Goal: Transaction & Acquisition: Purchase product/service

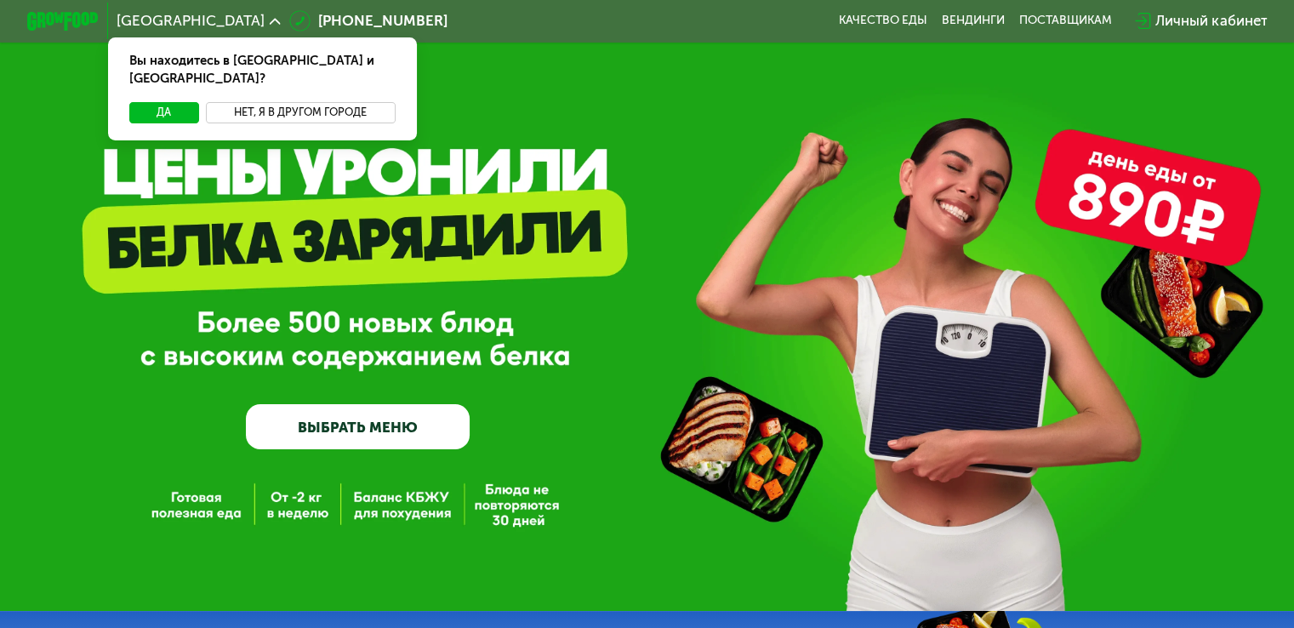
click at [335, 102] on button "Нет, я в другом городе" at bounding box center [301, 112] width 190 height 21
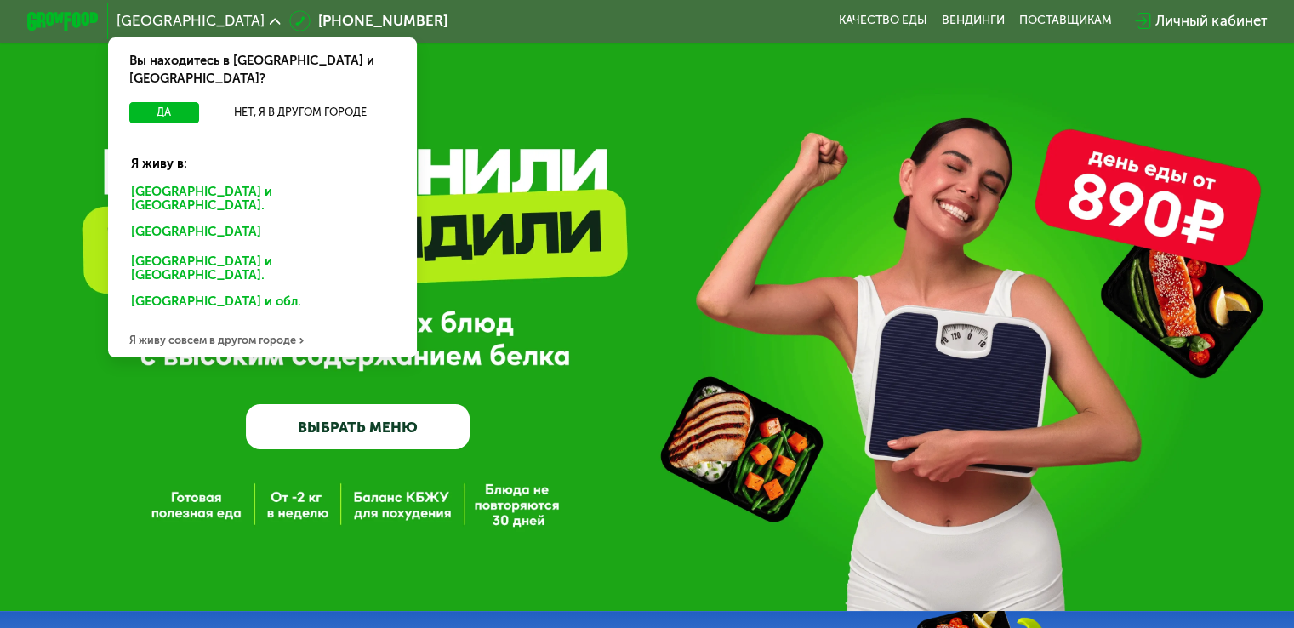
click at [182, 220] on div "Москве и обл." at bounding box center [258, 234] width 281 height 29
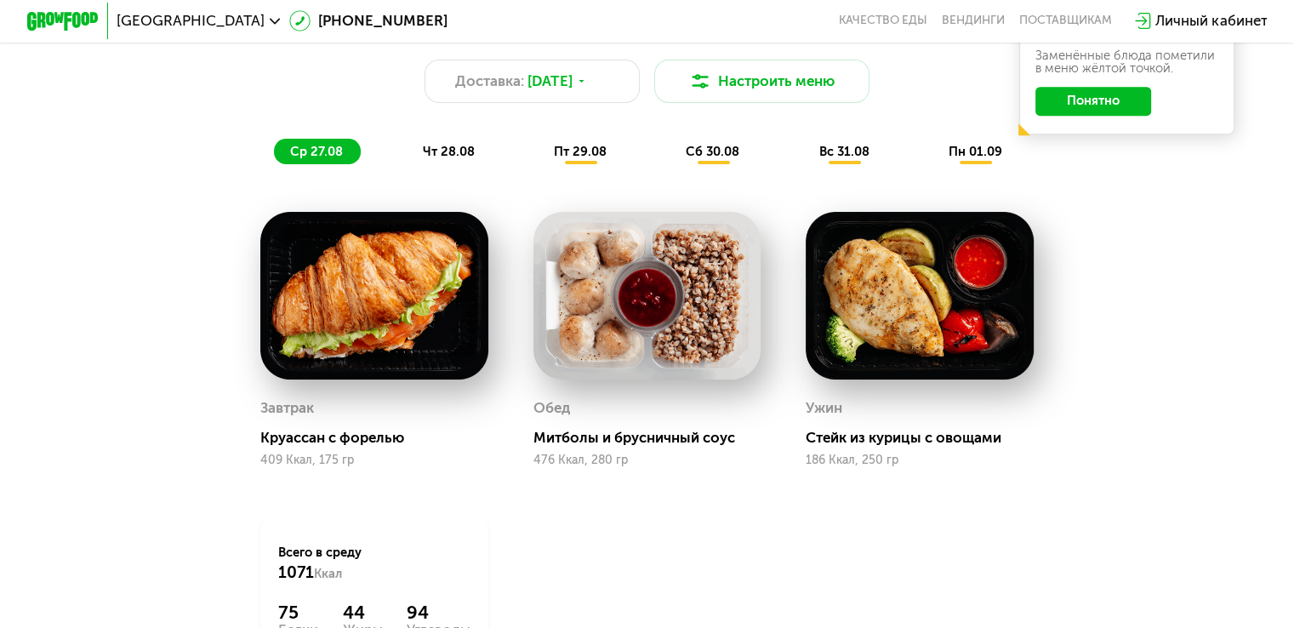
scroll to position [1021, 0]
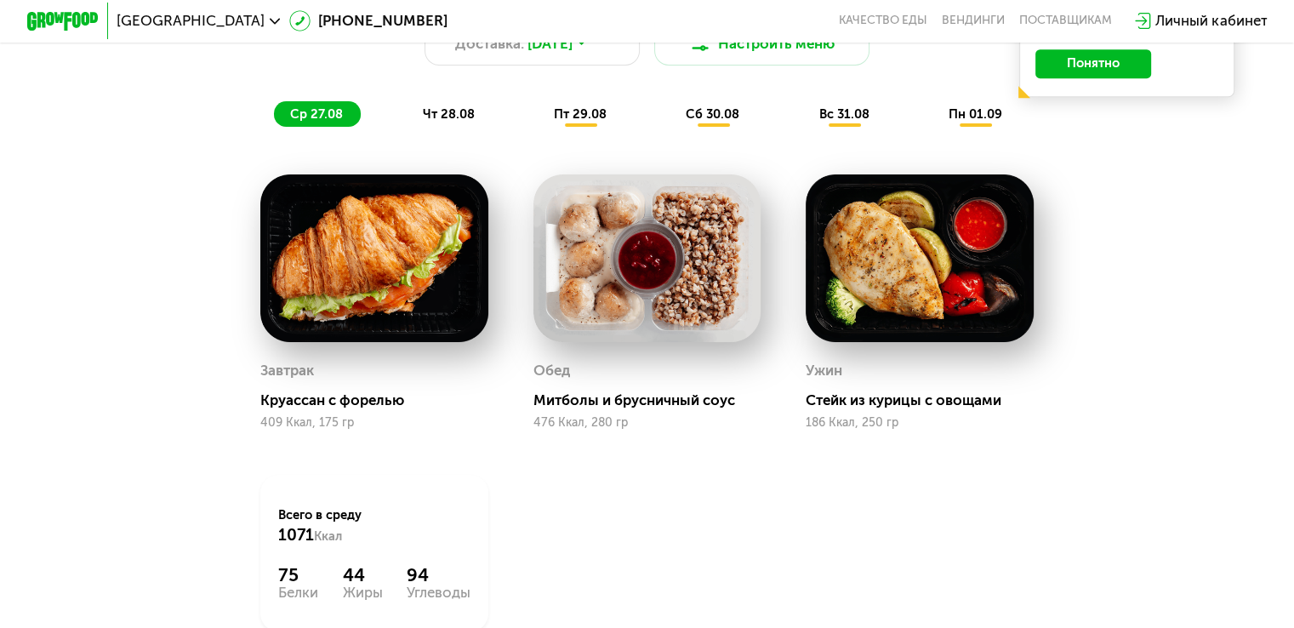
click at [446, 122] on span "чт 28.08" at bounding box center [448, 113] width 52 height 15
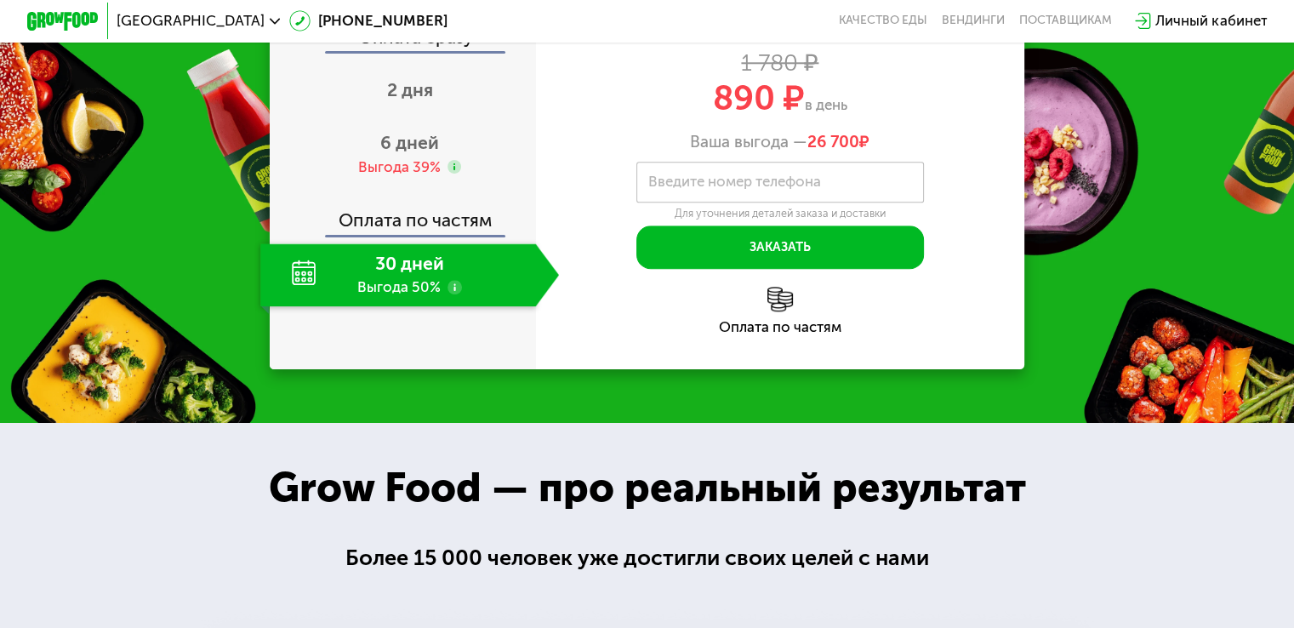
scroll to position [1787, 0]
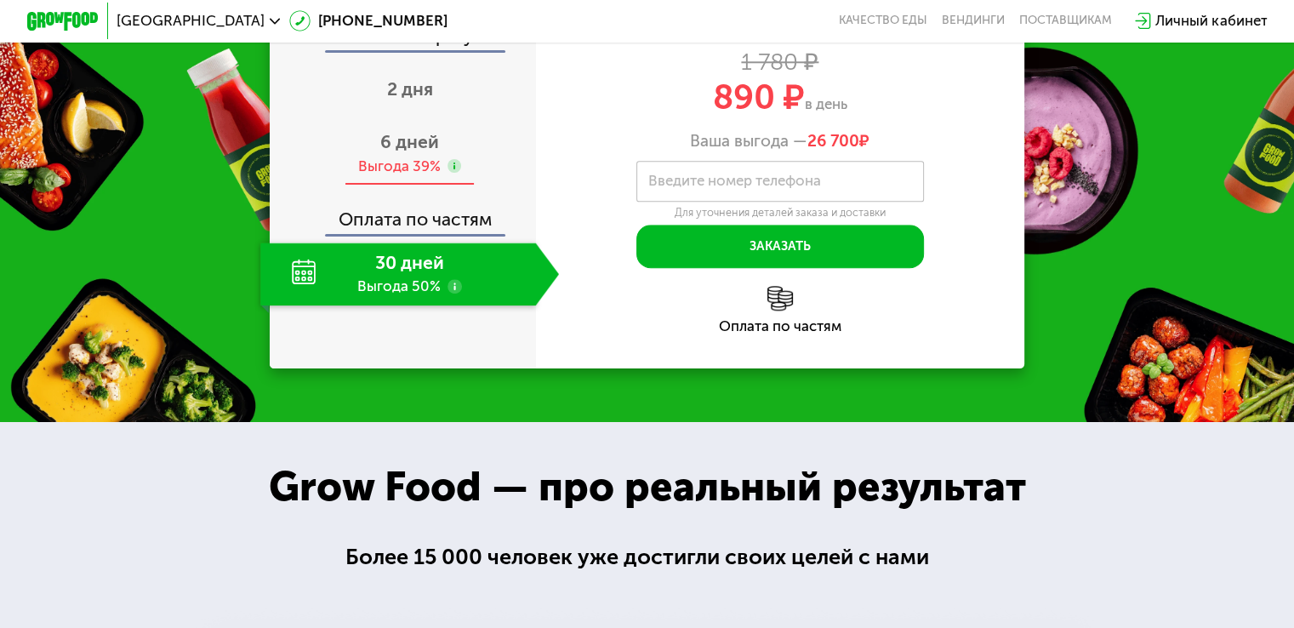
click at [412, 176] on div "Выгода 39%" at bounding box center [398, 167] width 83 height 20
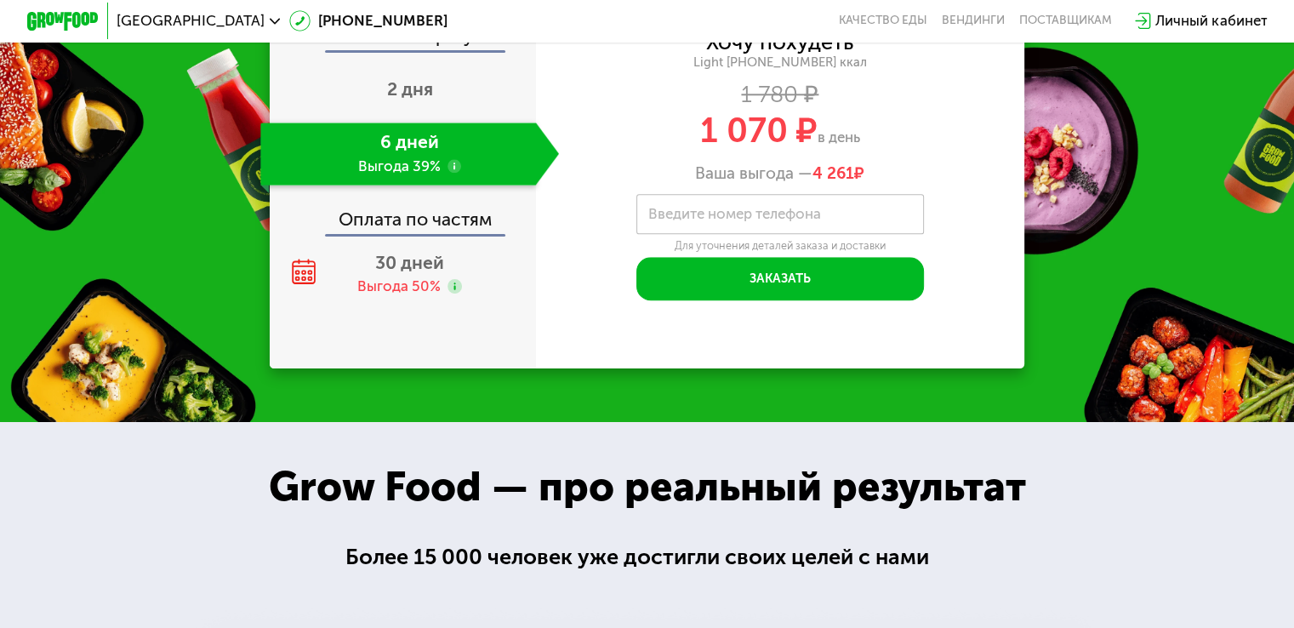
click at [408, 176] on div "Оплата сразу 2 дня 6 дней Выгода 39% Оплата по частям 30 дней Выгода 50%" at bounding box center [403, 166] width 266 height 404
click at [412, 50] on div "Оплата сразу" at bounding box center [403, 38] width 265 height 23
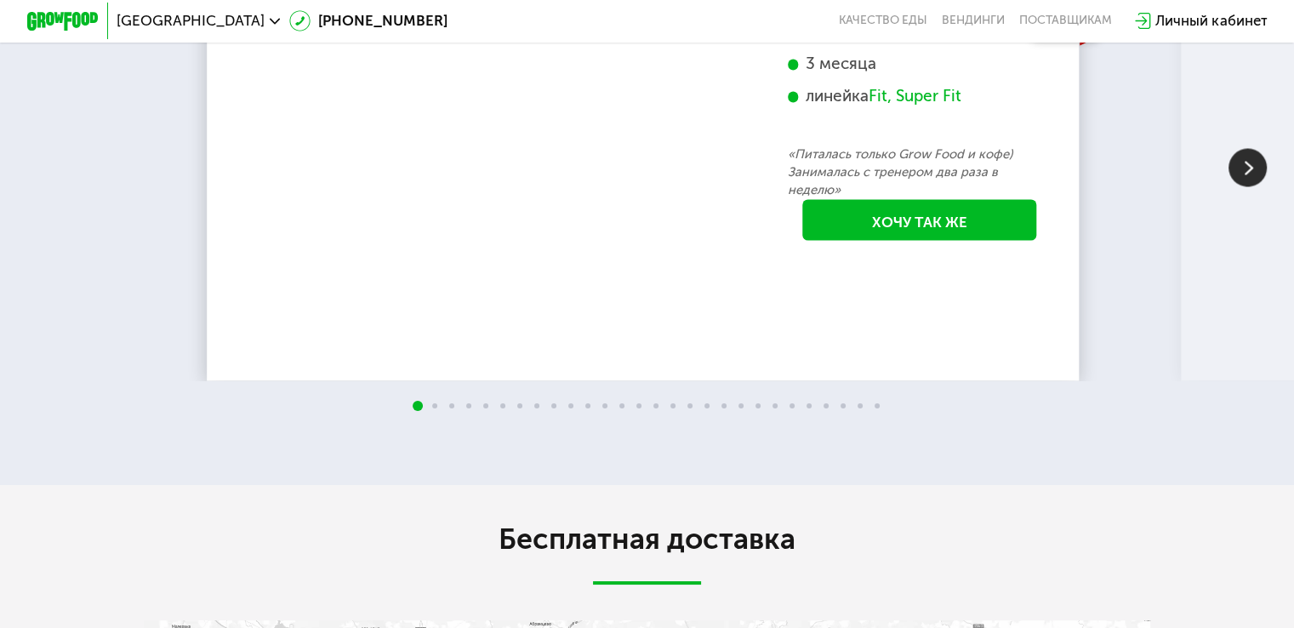
scroll to position [3063, 0]
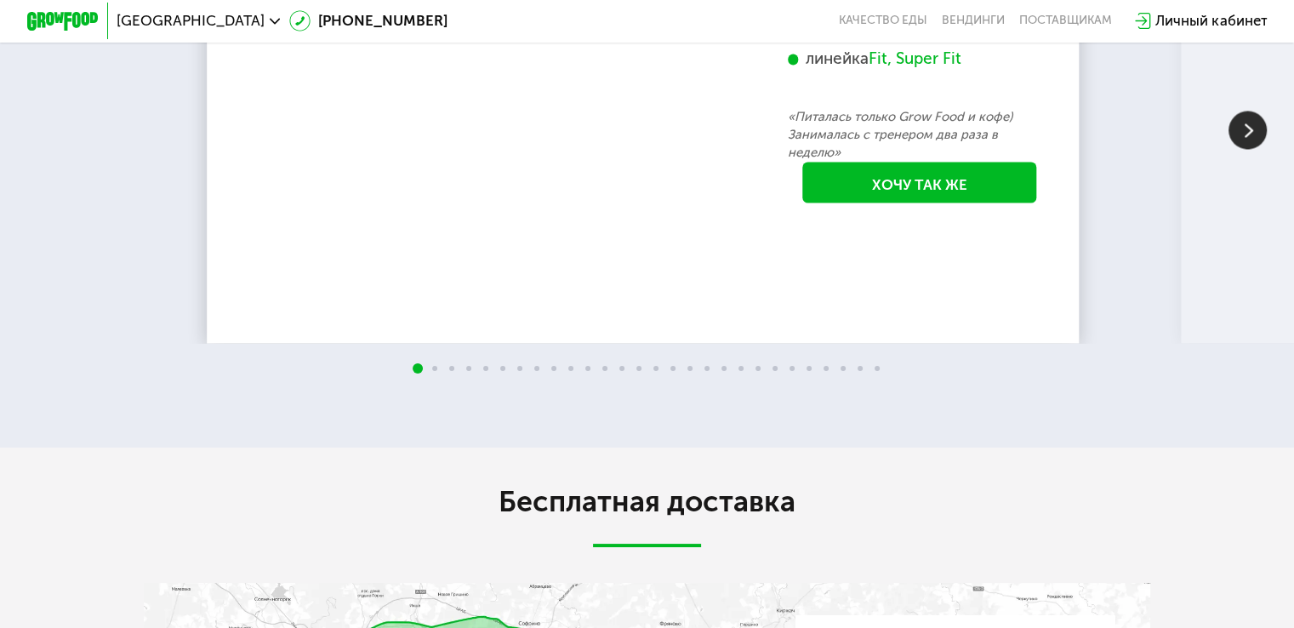
click at [1242, 149] on img at bounding box center [1248, 130] width 38 height 38
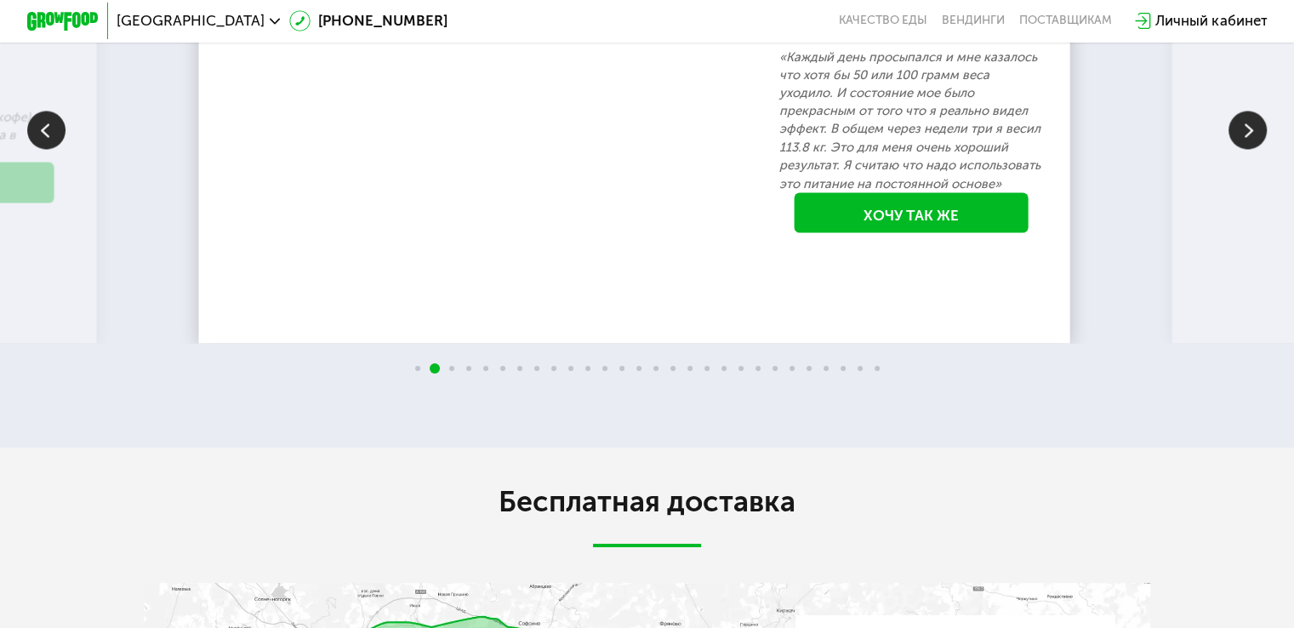
click at [1242, 149] on img at bounding box center [1248, 130] width 38 height 38
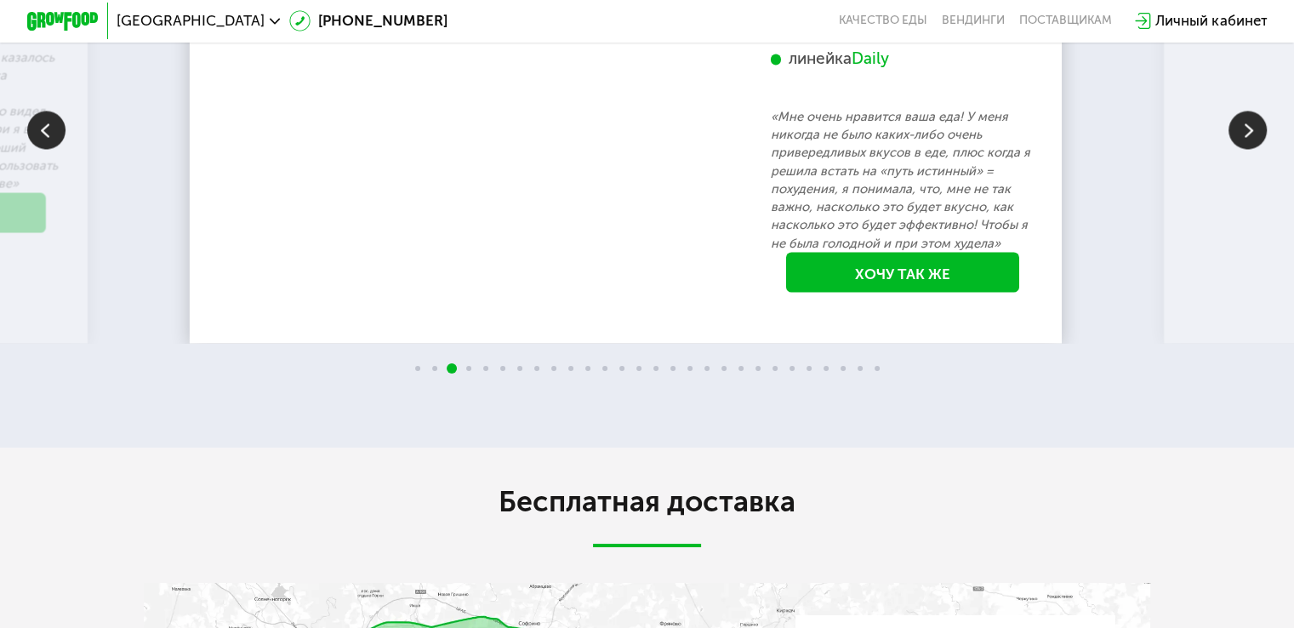
click at [1243, 149] on img at bounding box center [1248, 130] width 38 height 38
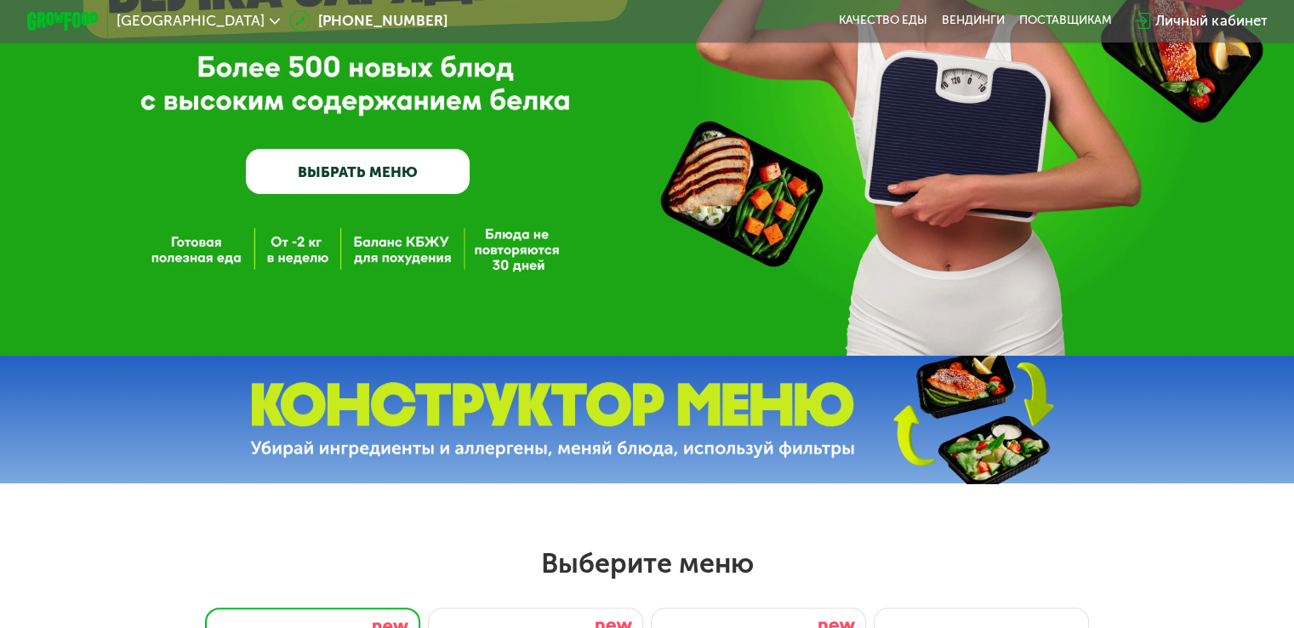
scroll to position [681, 0]
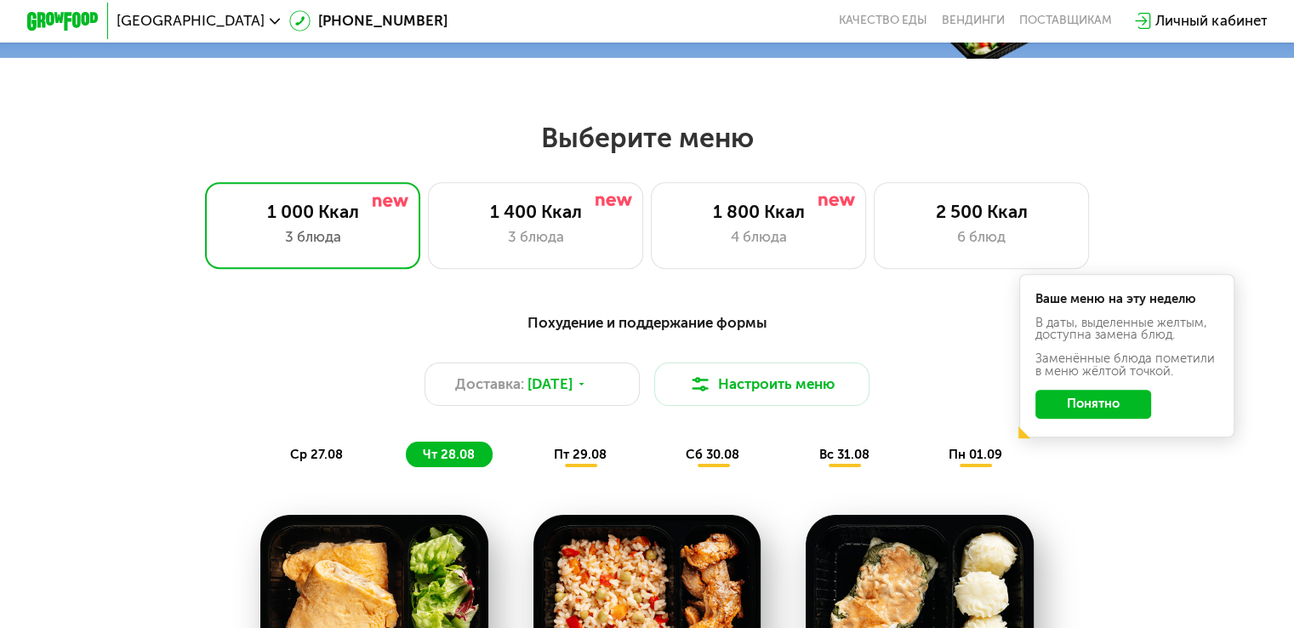
click at [1109, 417] on button "Понятно" at bounding box center [1093, 404] width 116 height 29
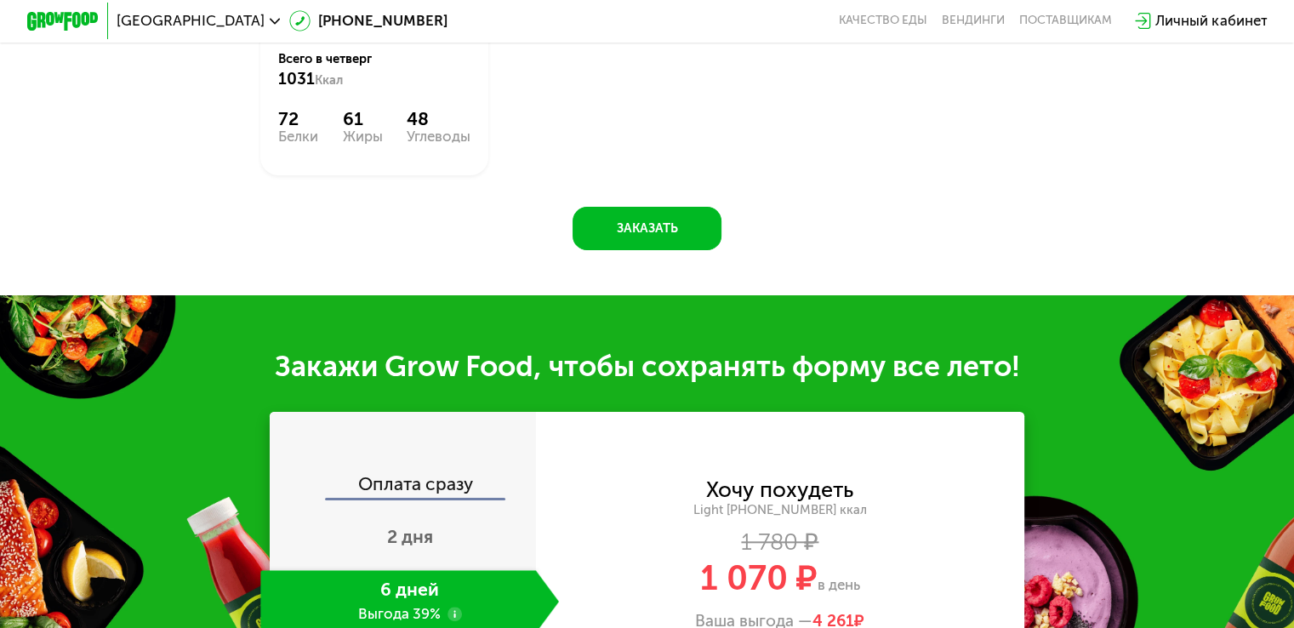
scroll to position [1532, 0]
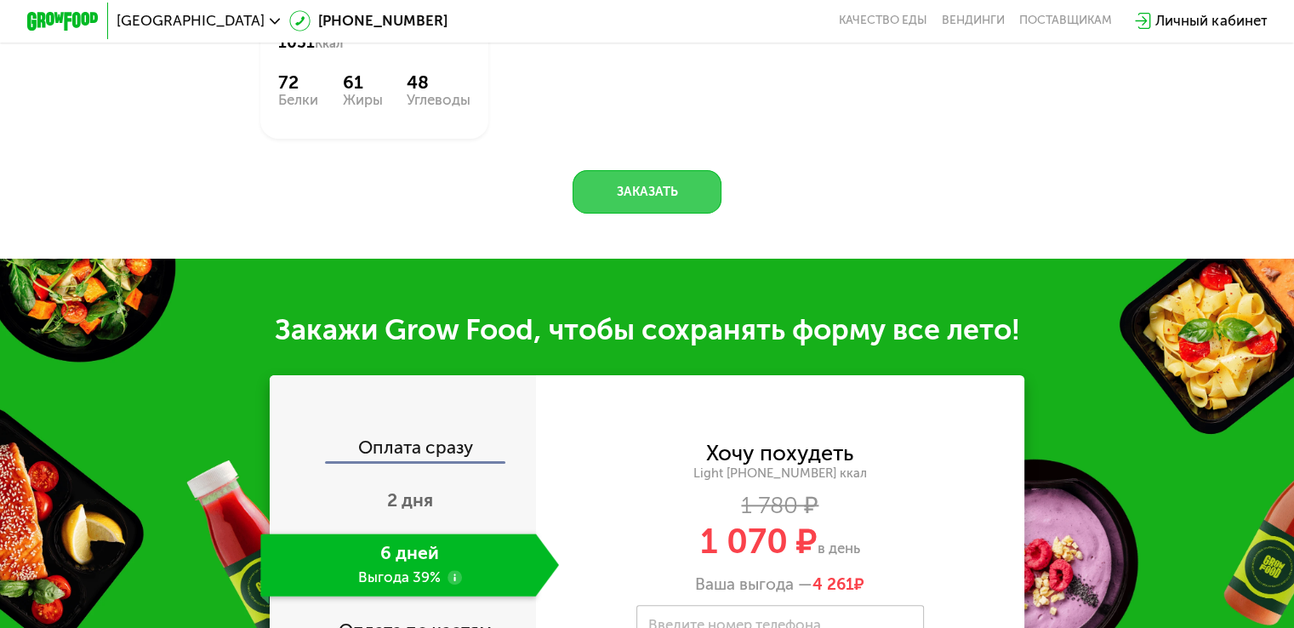
click at [670, 197] on button "Заказать" at bounding box center [647, 191] width 149 height 43
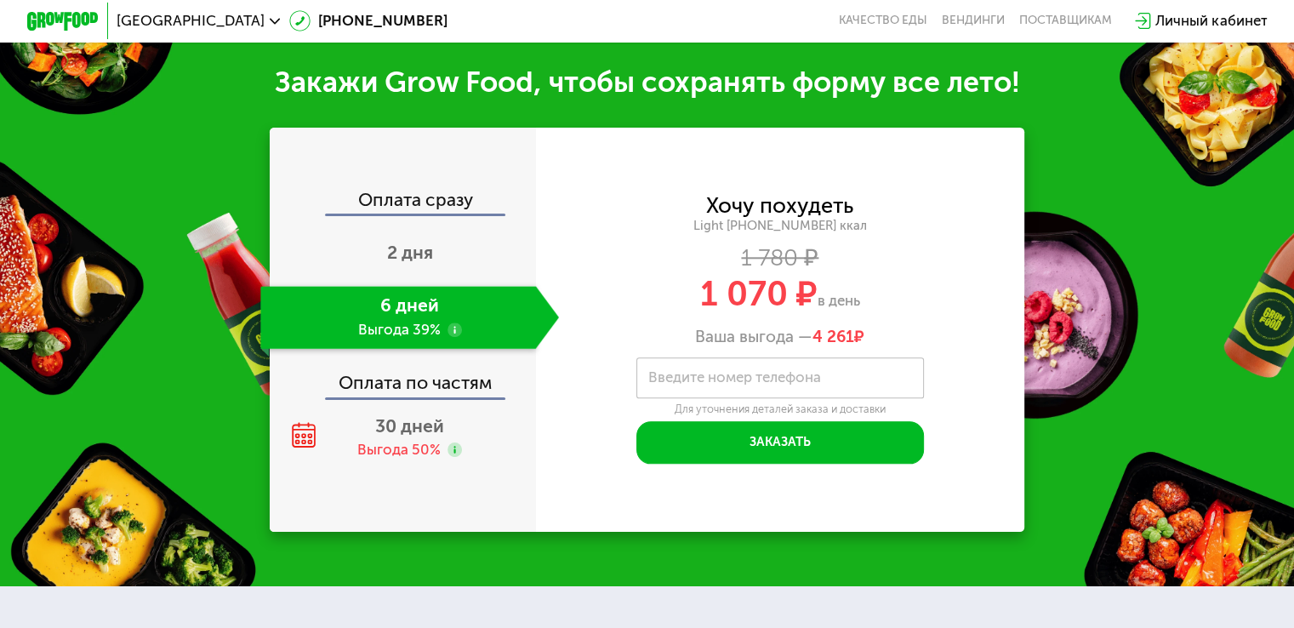
scroll to position [1787, 0]
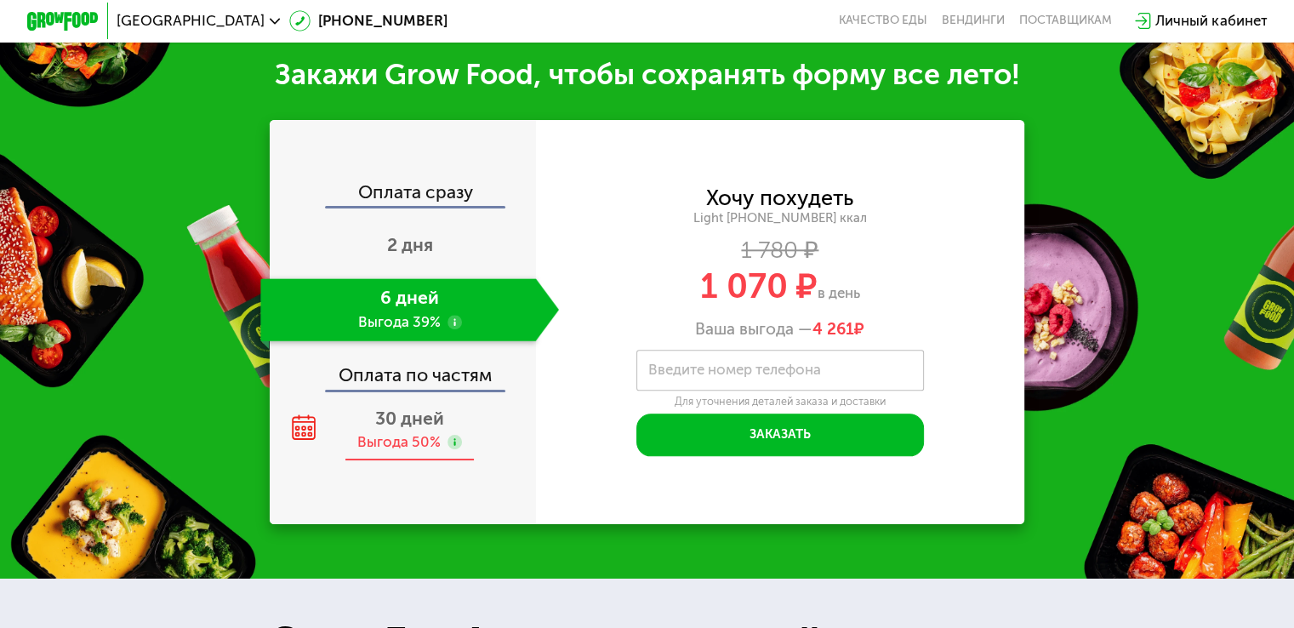
click at [419, 421] on span "30 дней" at bounding box center [409, 418] width 69 height 21
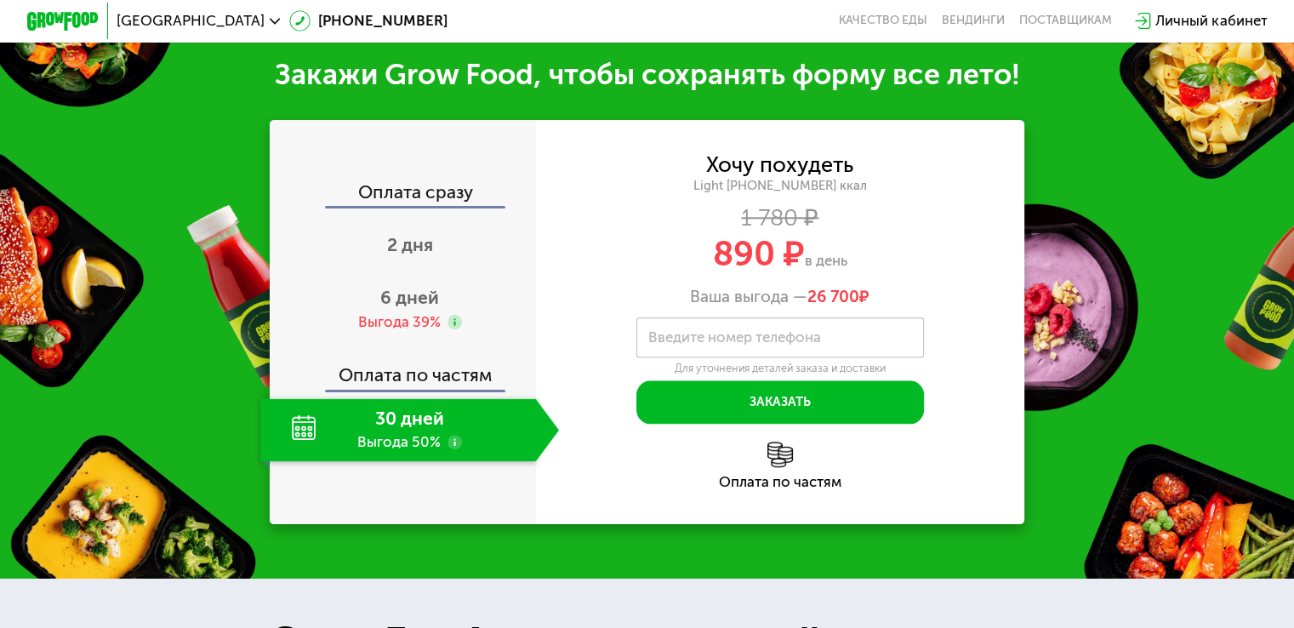
click at [448, 195] on div "Оплата сразу" at bounding box center [403, 194] width 265 height 23
click at [380, 188] on div "Оплата сразу" at bounding box center [403, 194] width 265 height 23
click at [439, 252] on div "2 дня" at bounding box center [409, 246] width 299 height 63
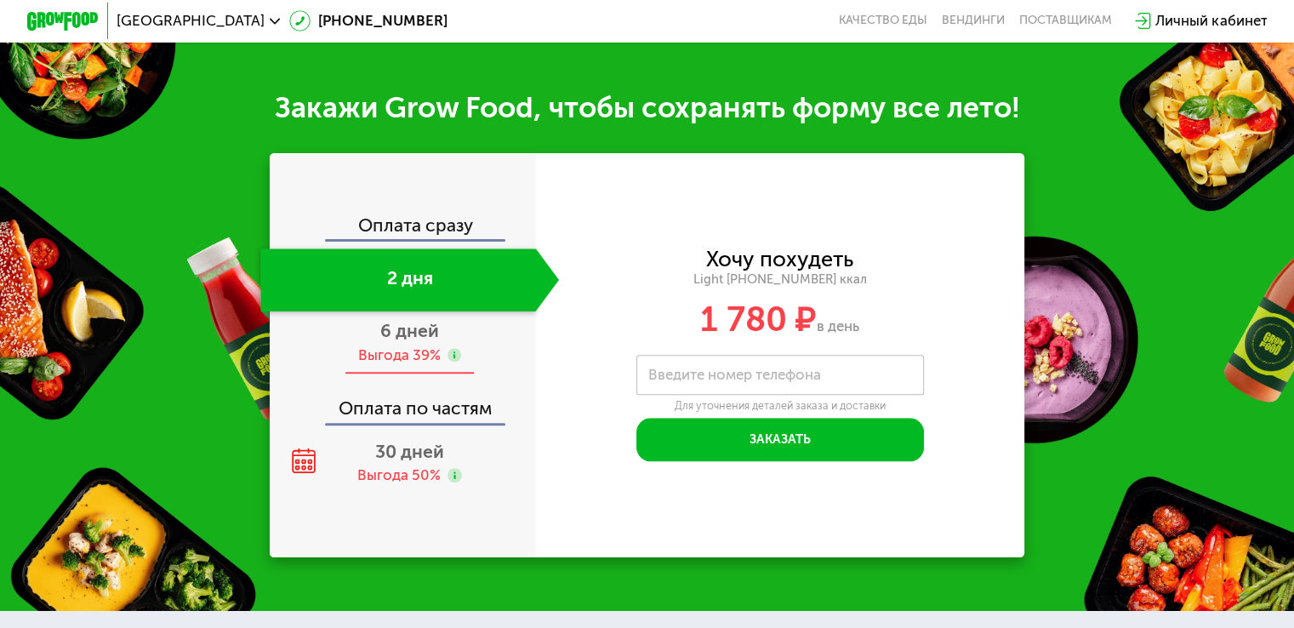
click at [407, 341] on span "6 дней" at bounding box center [409, 330] width 59 height 21
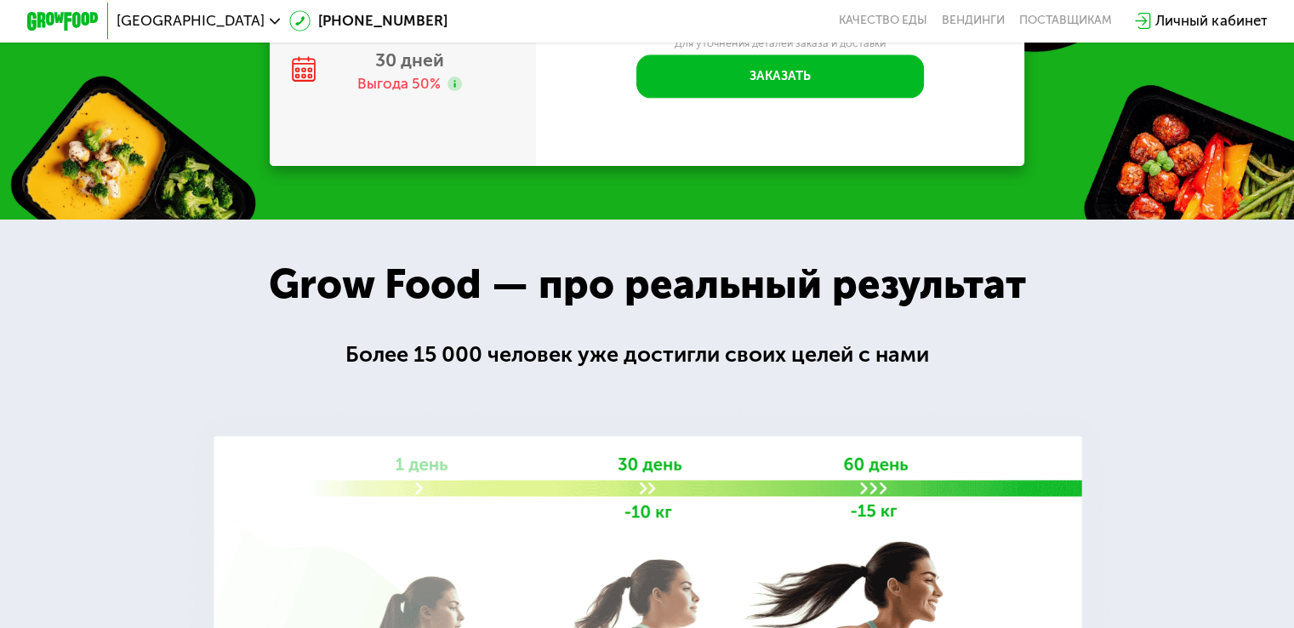
scroll to position [1736, 0]
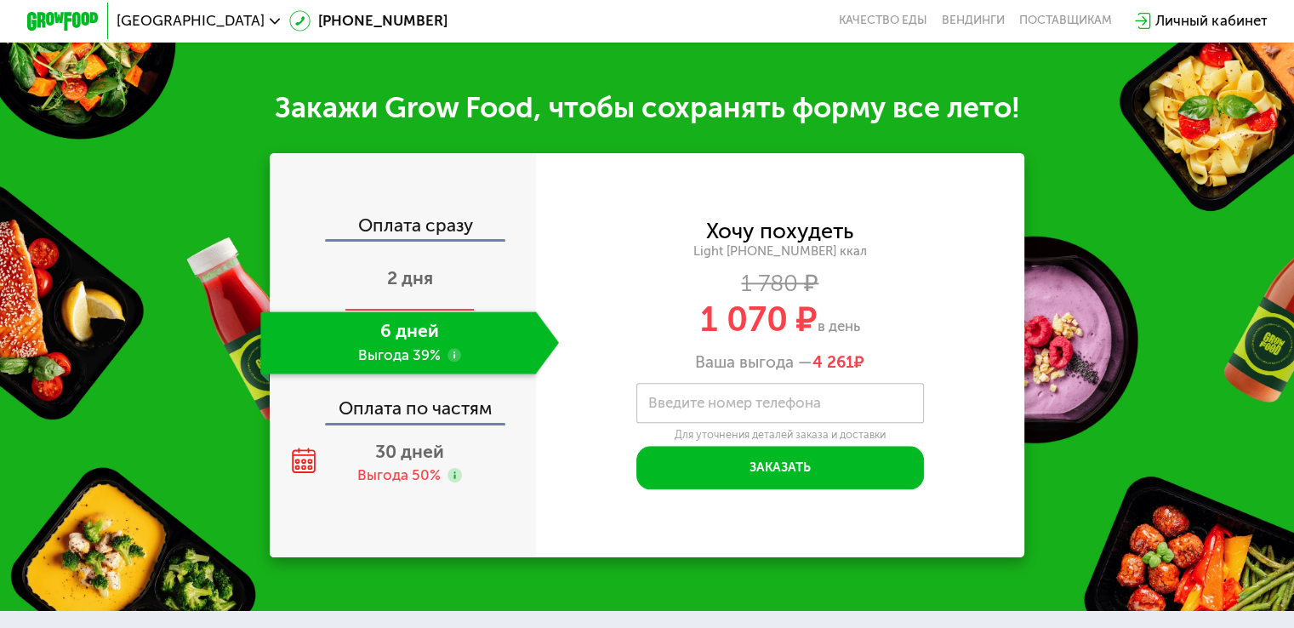
click at [471, 291] on div "2 дня" at bounding box center [409, 279] width 299 height 63
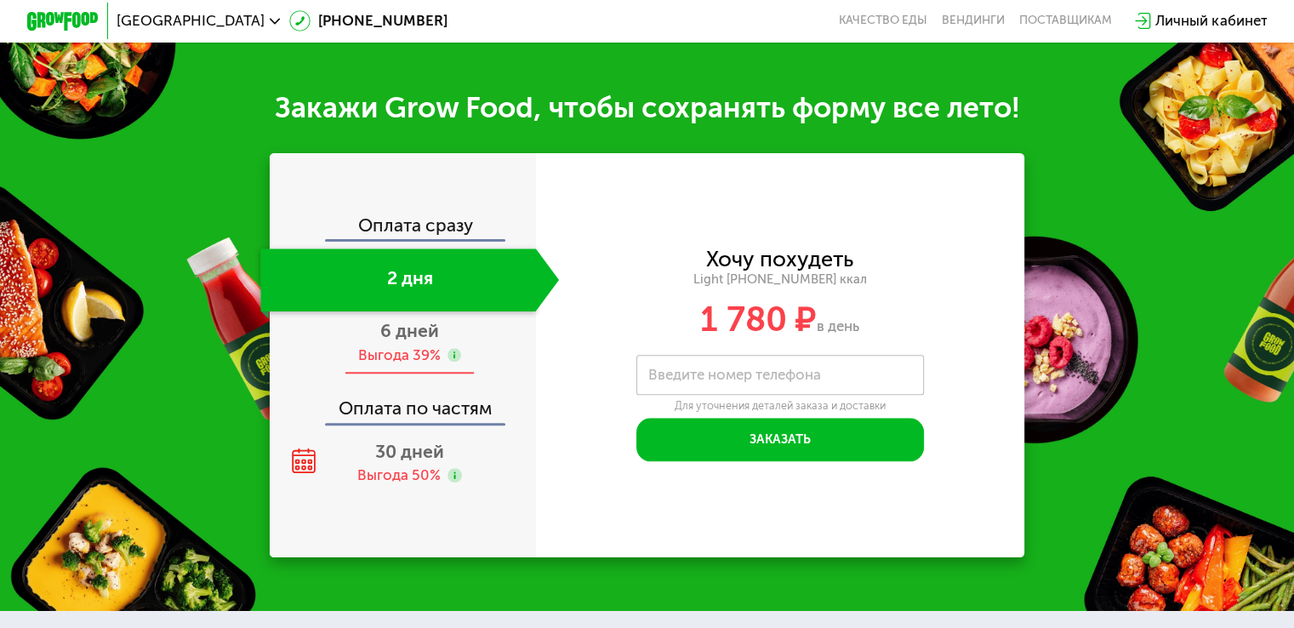
click at [422, 365] on div "Выгода 39%" at bounding box center [398, 355] width 83 height 20
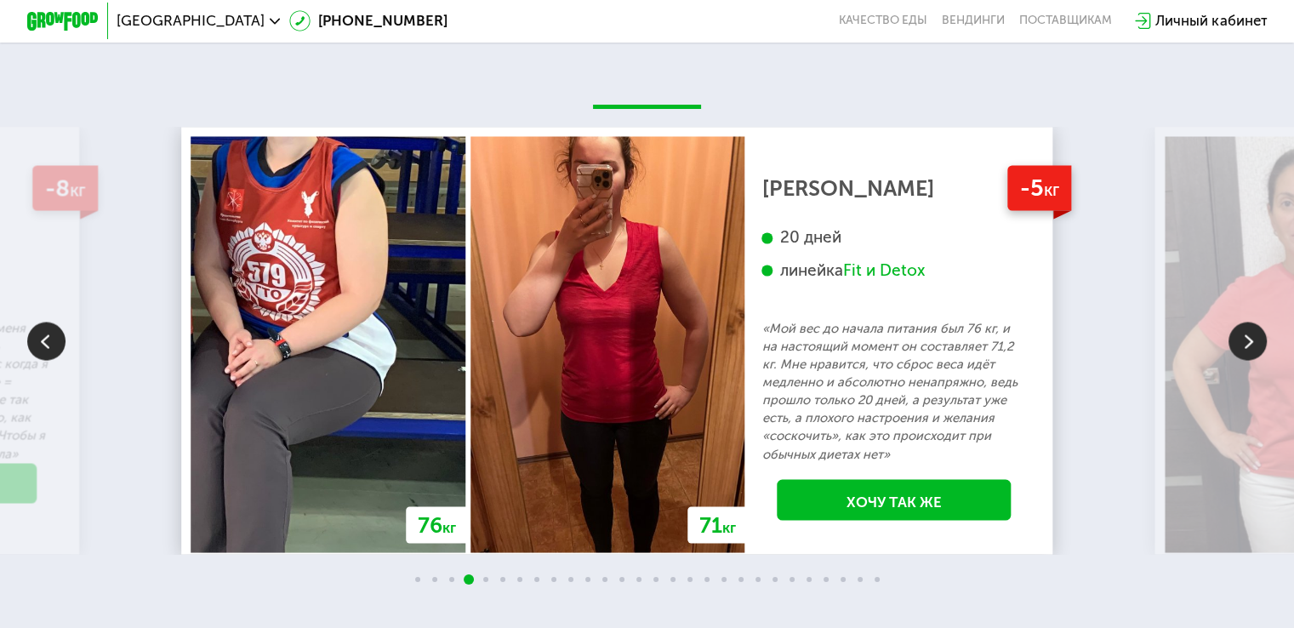
scroll to position [3012, 0]
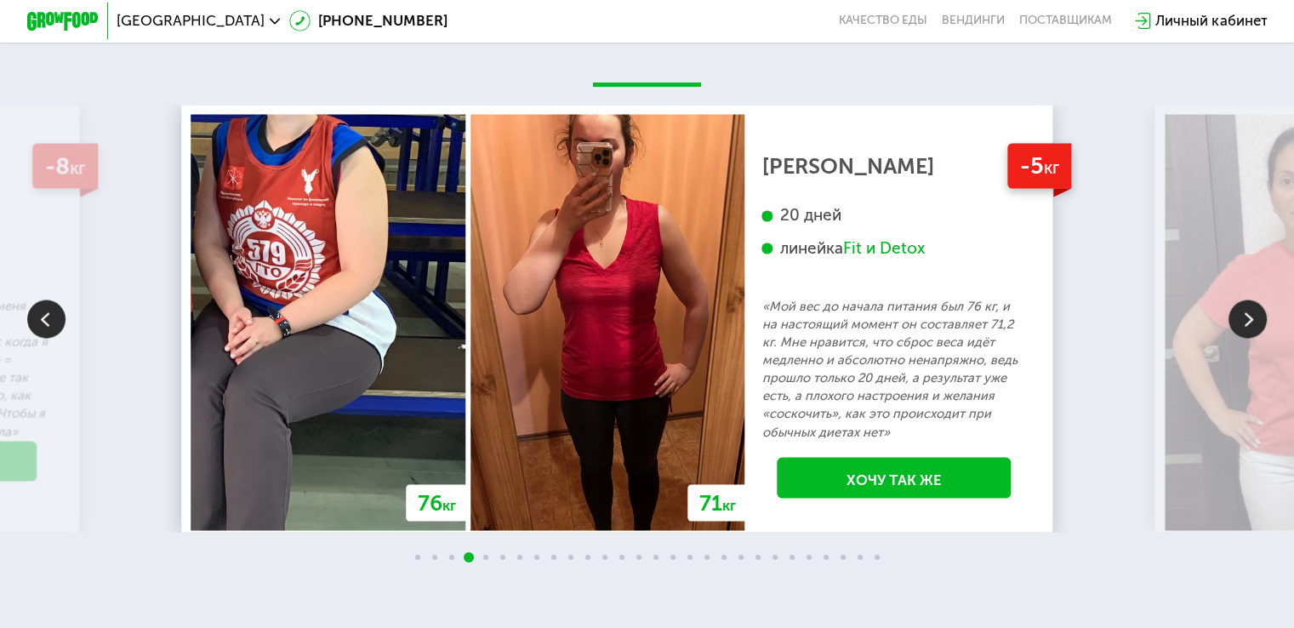
click at [1248, 338] on img at bounding box center [1248, 318] width 38 height 38
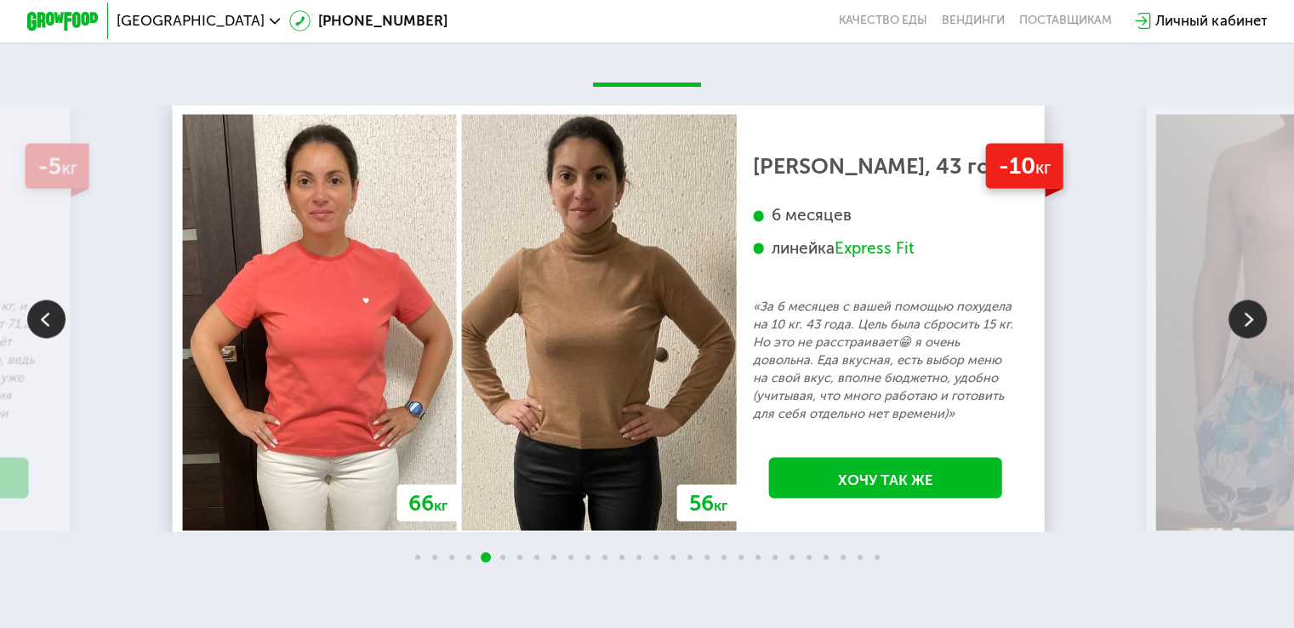
click at [1248, 338] on img at bounding box center [1248, 318] width 38 height 38
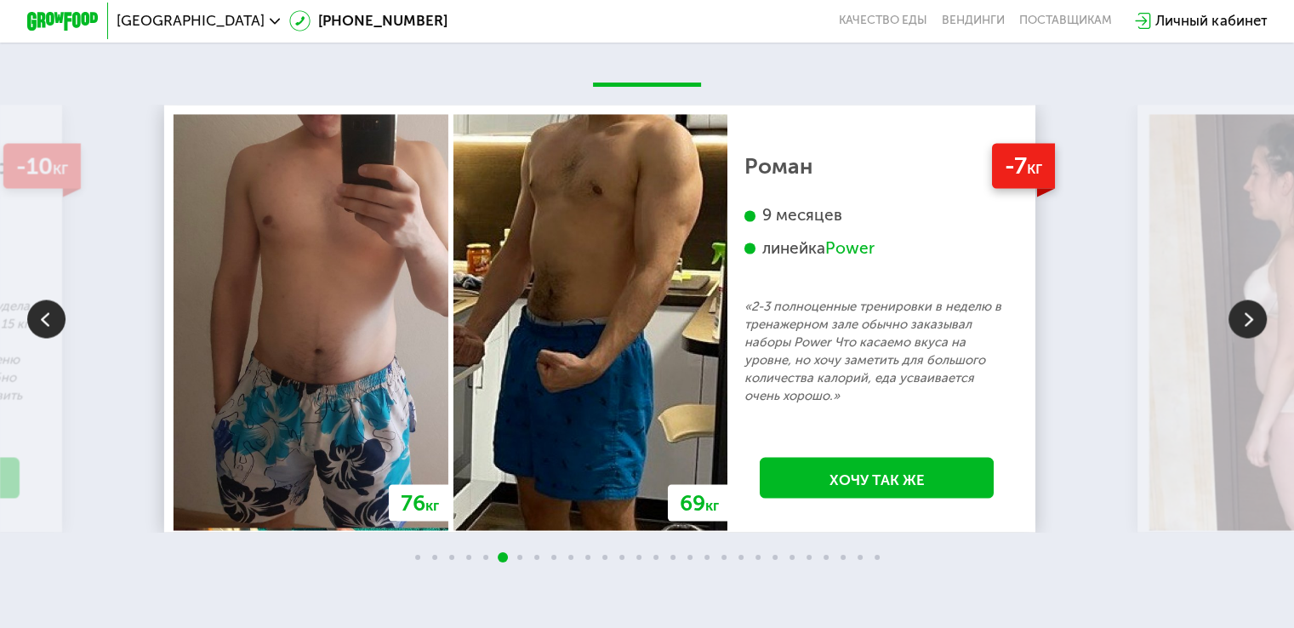
click at [1248, 338] on img at bounding box center [1248, 318] width 38 height 38
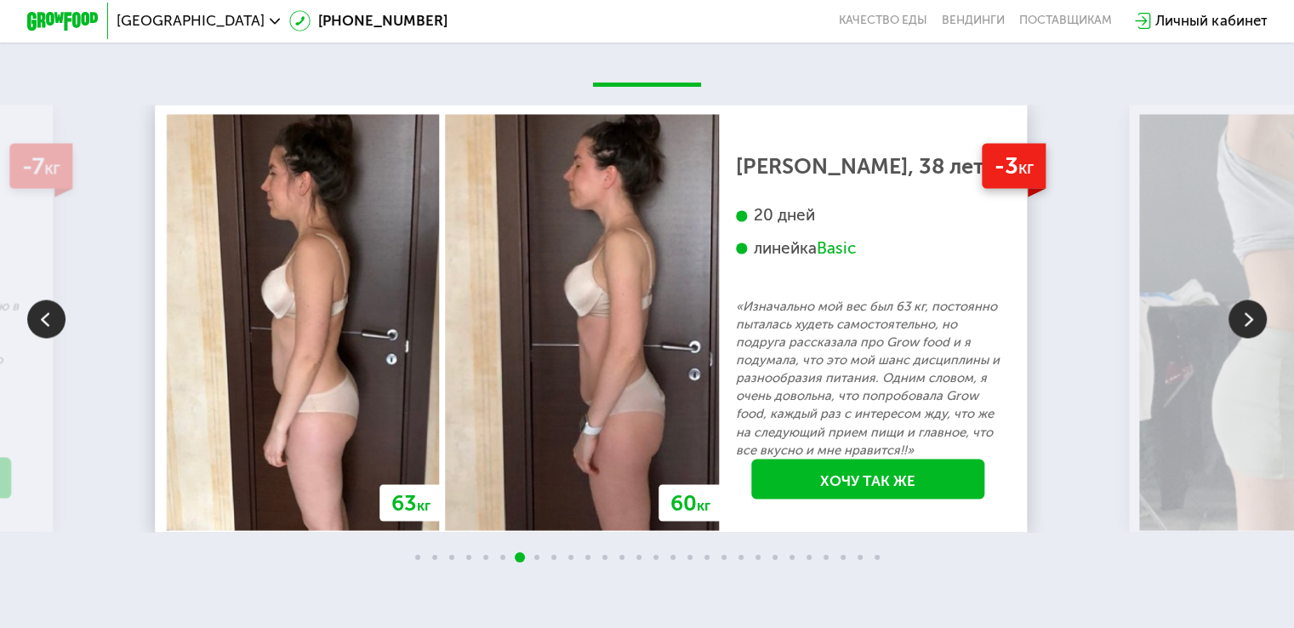
click at [1248, 338] on img at bounding box center [1248, 318] width 38 height 38
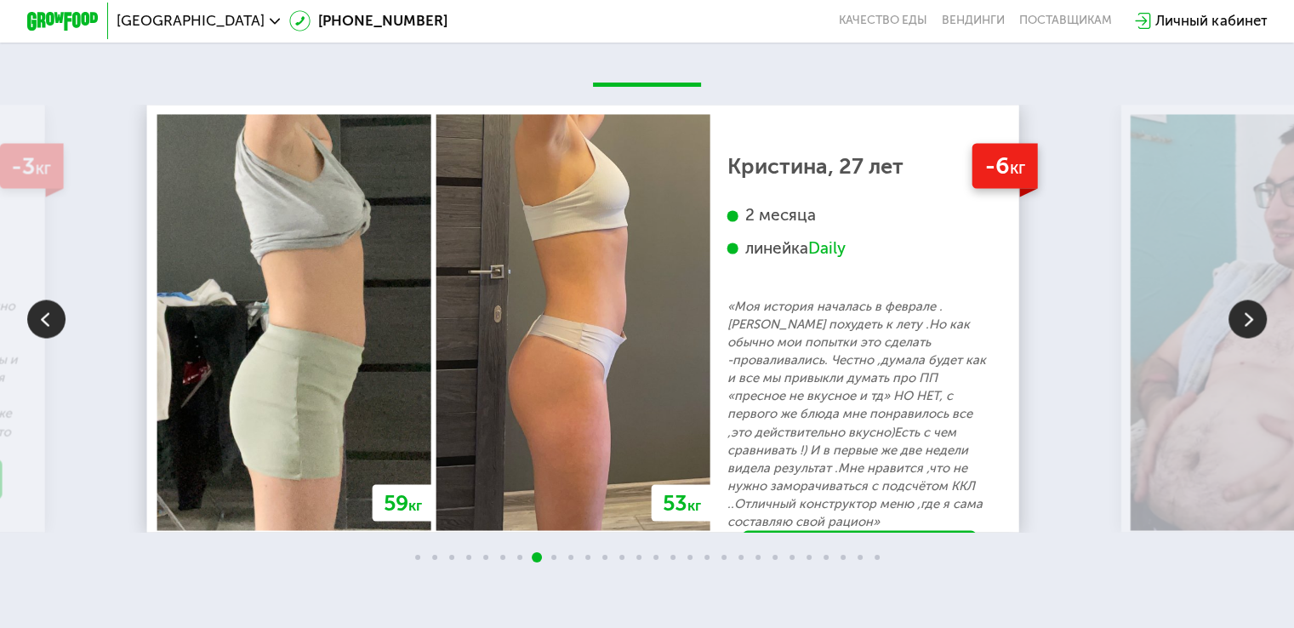
click at [1248, 338] on img at bounding box center [1248, 318] width 38 height 38
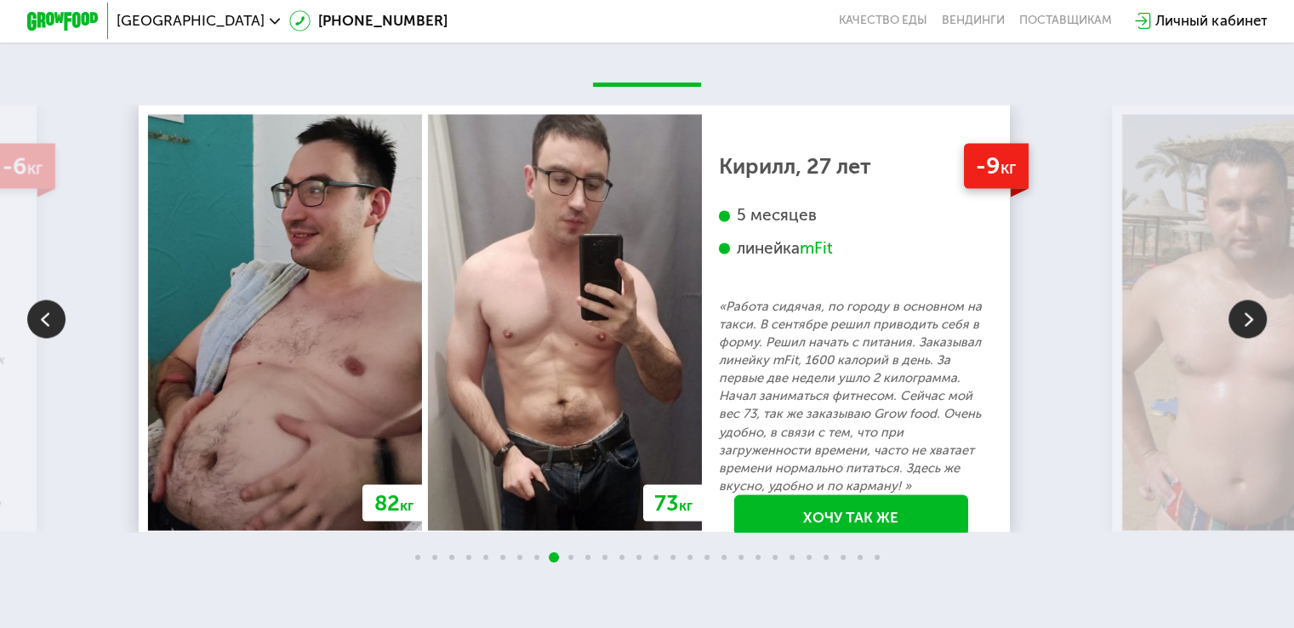
click at [1248, 338] on img at bounding box center [1248, 318] width 38 height 38
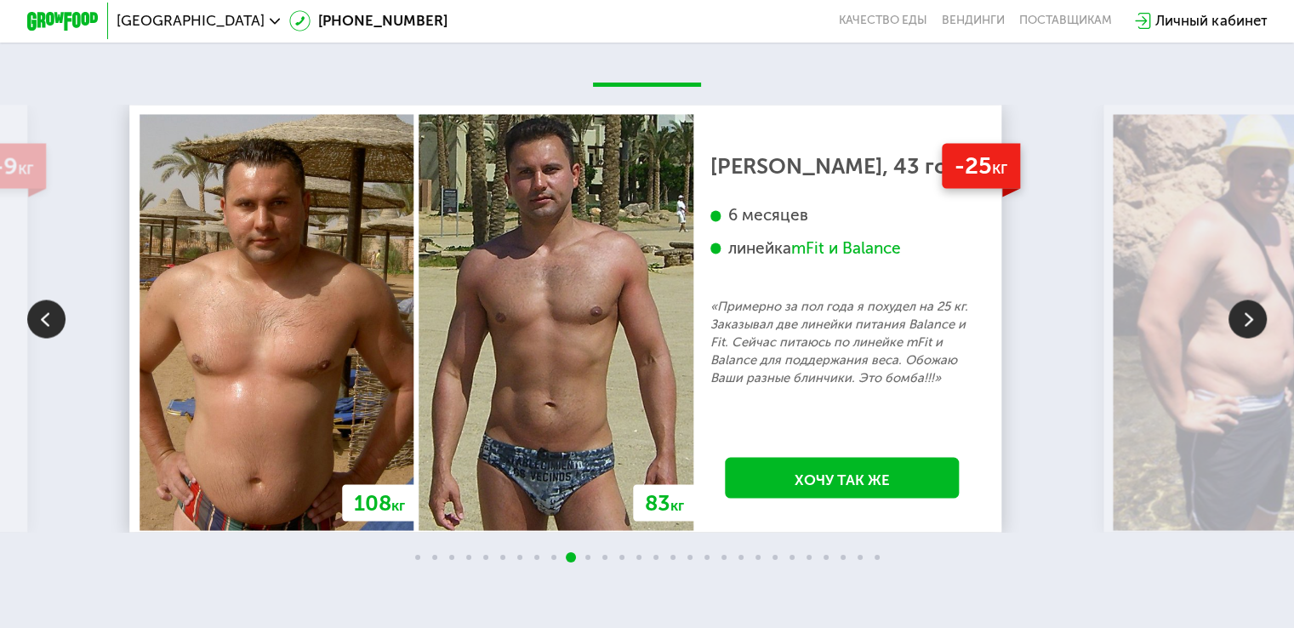
click at [1248, 338] on img at bounding box center [1248, 318] width 38 height 38
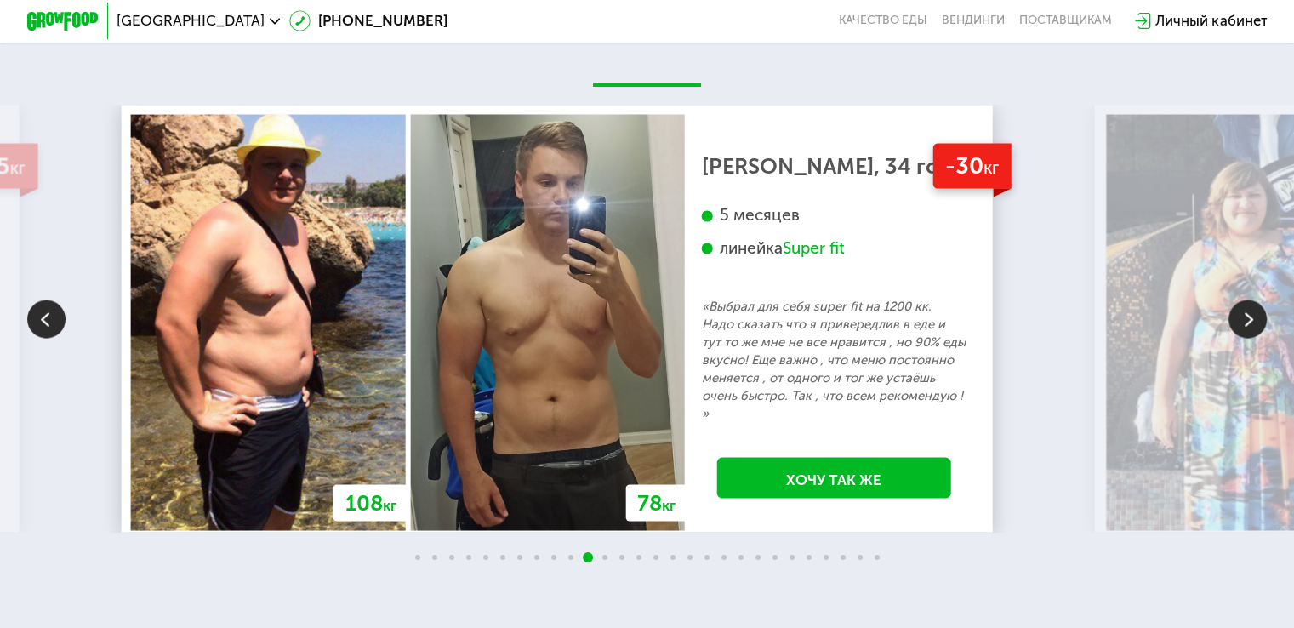
click at [1248, 338] on img at bounding box center [1248, 318] width 38 height 38
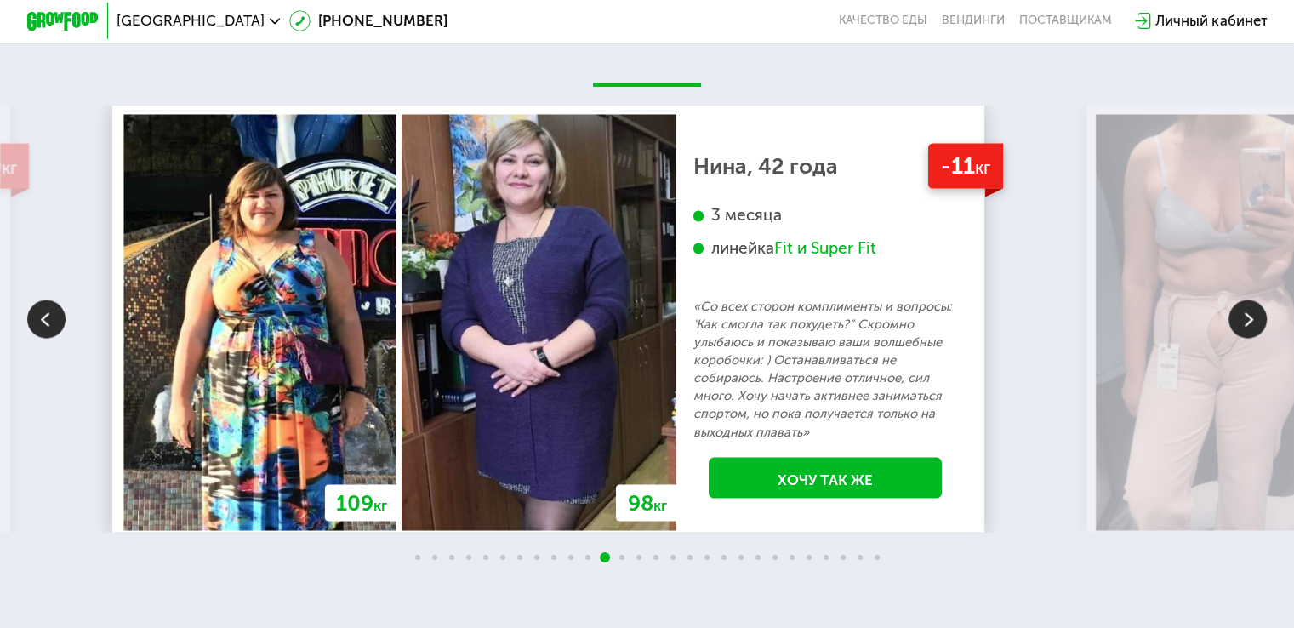
click at [1248, 338] on img at bounding box center [1248, 318] width 38 height 38
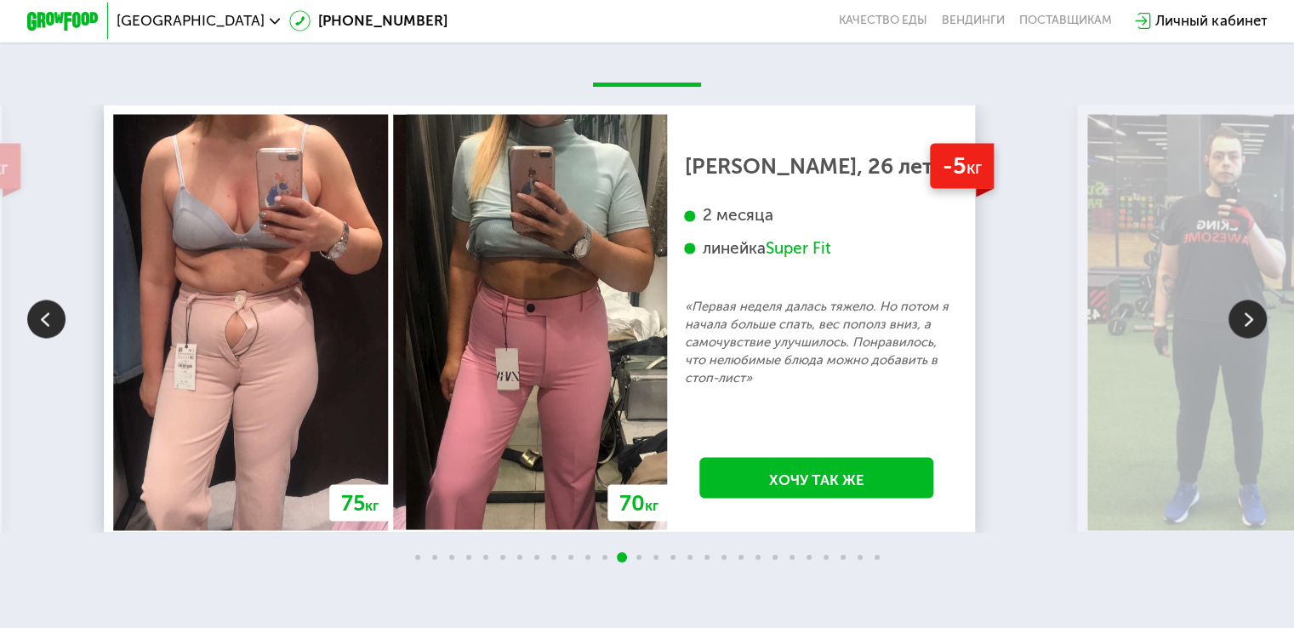
click at [1248, 338] on img at bounding box center [1248, 318] width 38 height 38
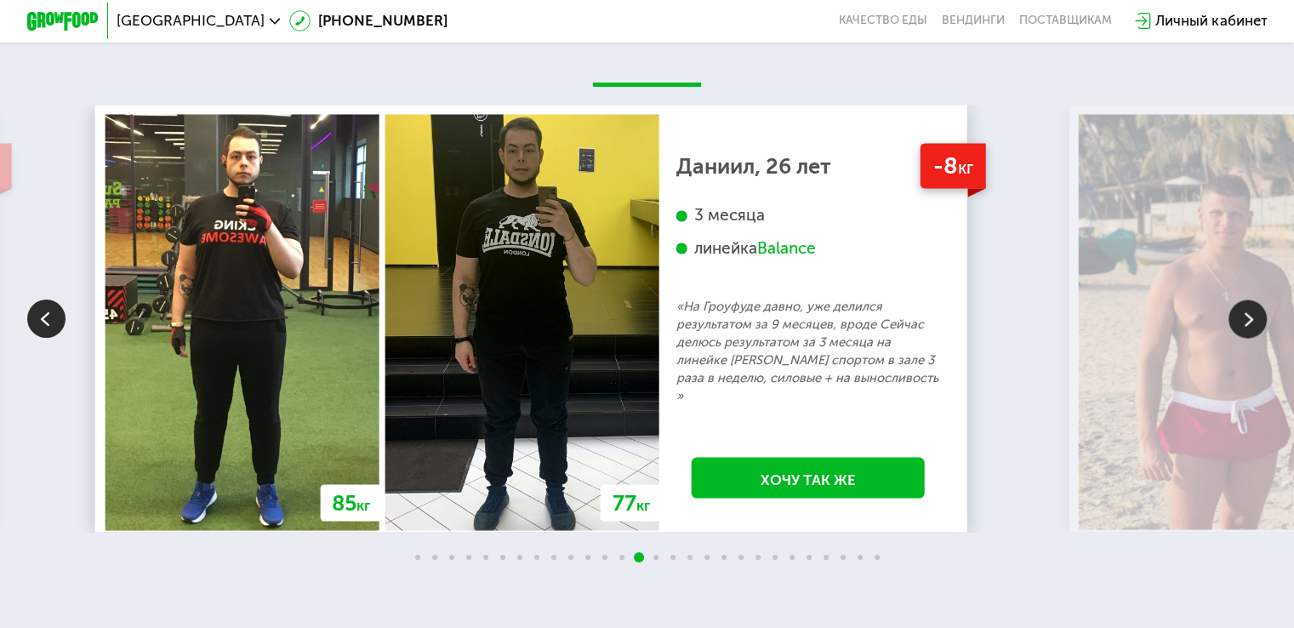
click at [1248, 338] on img at bounding box center [1248, 318] width 38 height 38
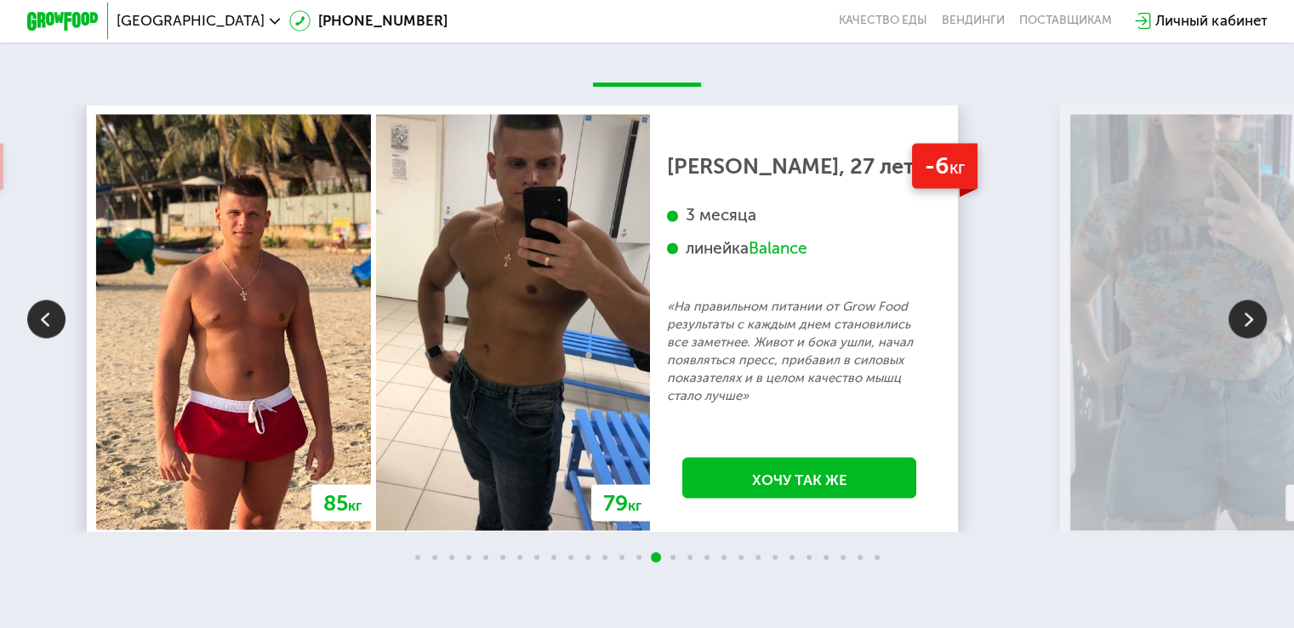
click at [1248, 338] on img at bounding box center [1248, 318] width 38 height 38
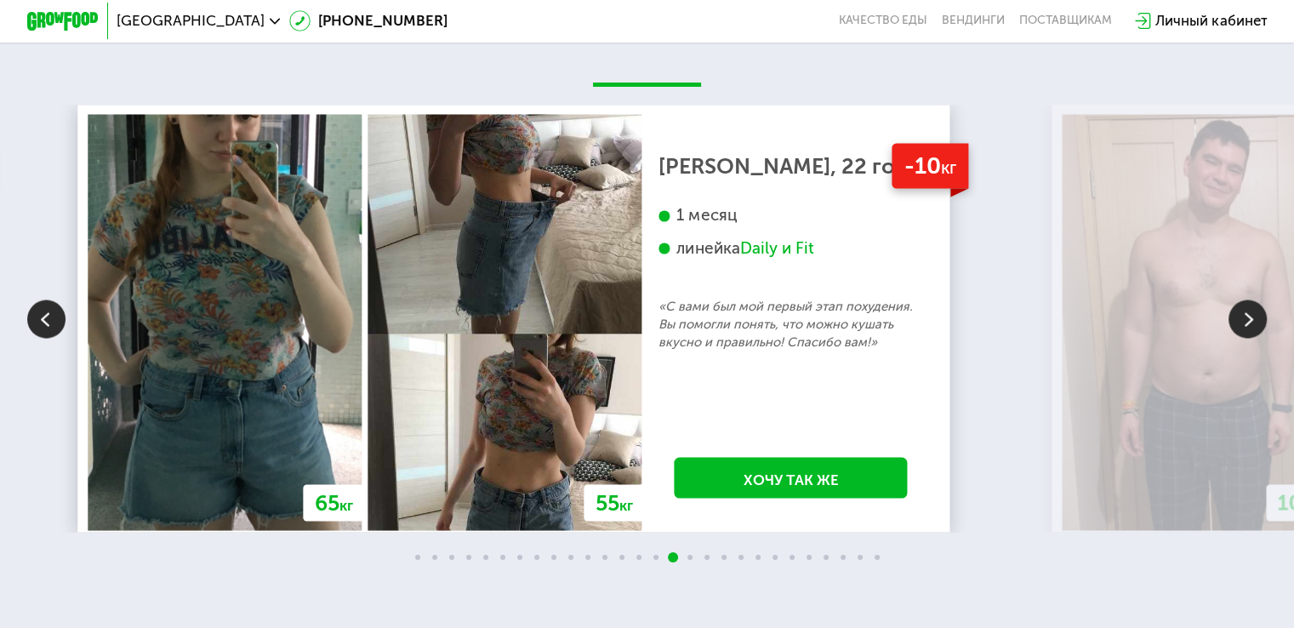
click at [1248, 338] on img at bounding box center [1248, 318] width 38 height 38
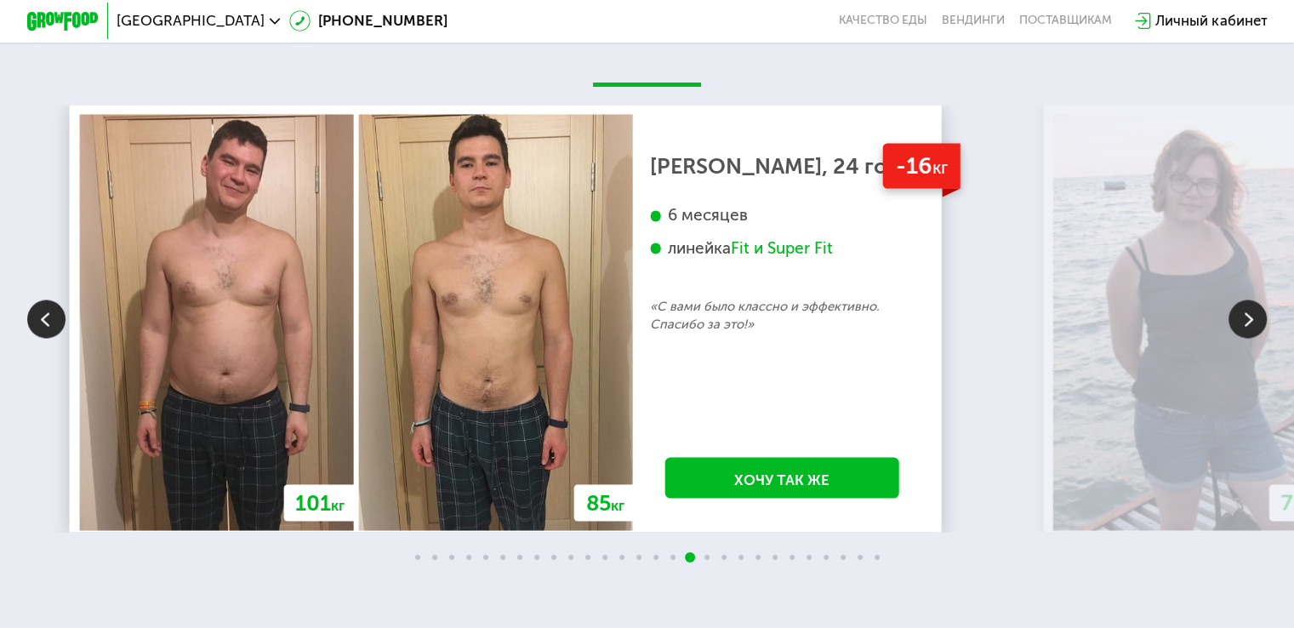
click at [1248, 338] on img at bounding box center [1248, 318] width 38 height 38
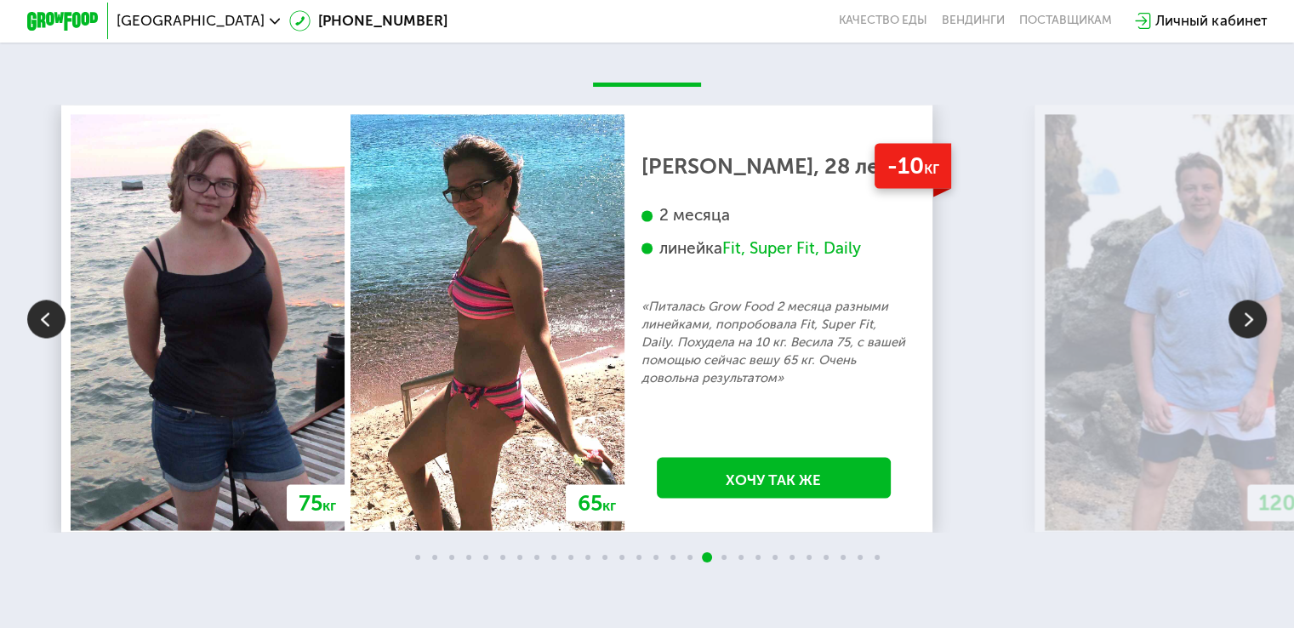
click at [1248, 338] on img at bounding box center [1248, 318] width 38 height 38
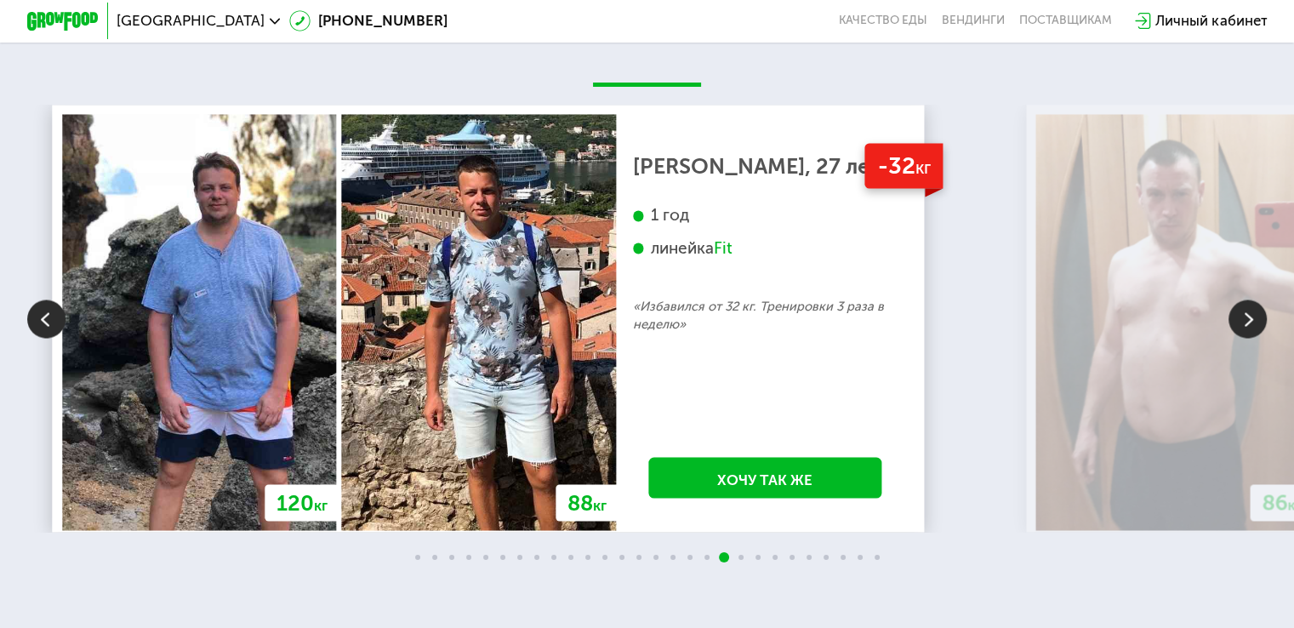
click at [1248, 338] on img at bounding box center [1248, 318] width 38 height 38
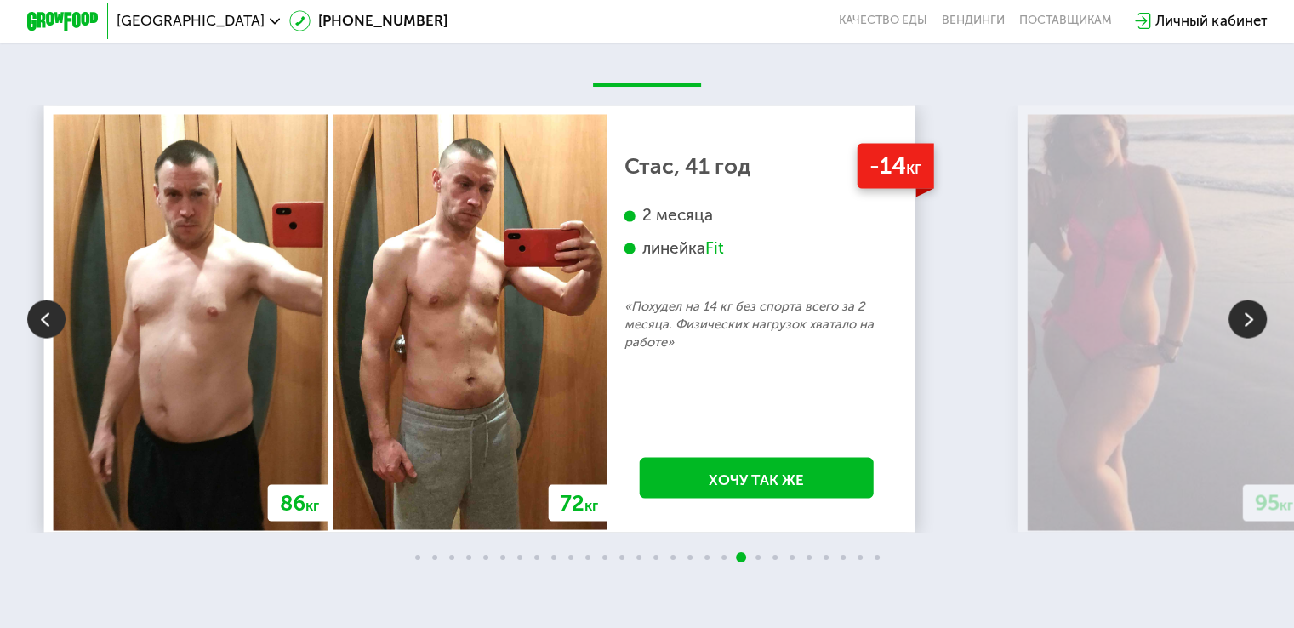
click at [55, 338] on img at bounding box center [46, 318] width 38 height 38
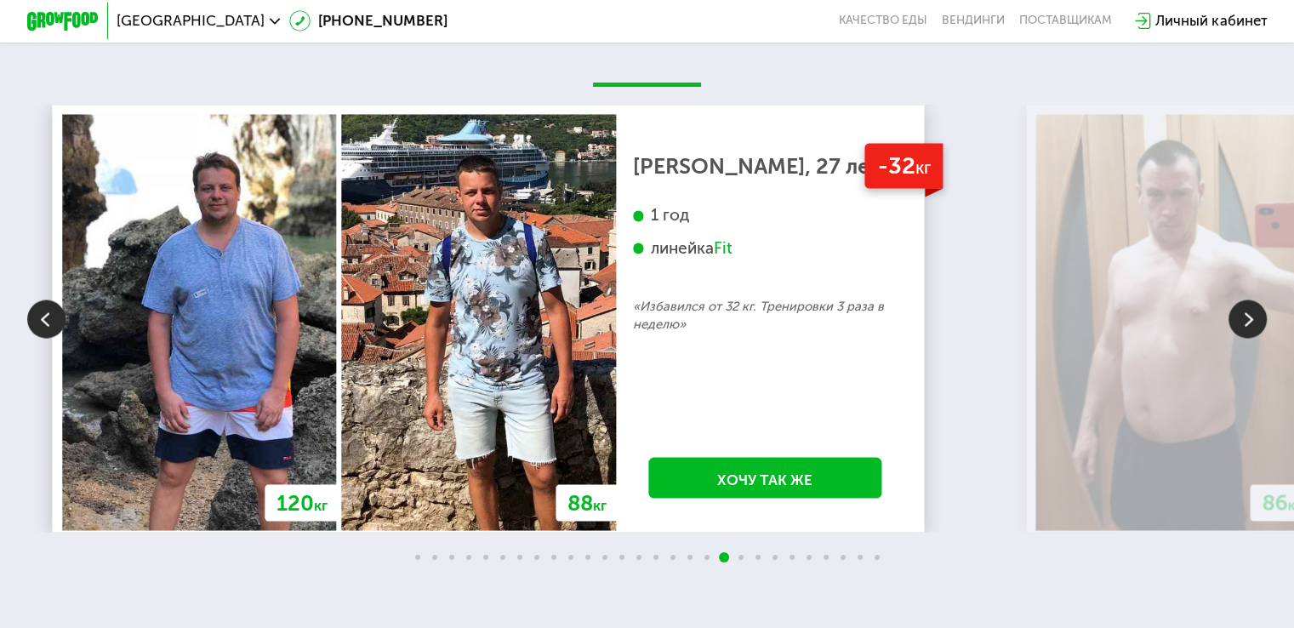
click at [1242, 338] on img at bounding box center [1248, 318] width 38 height 38
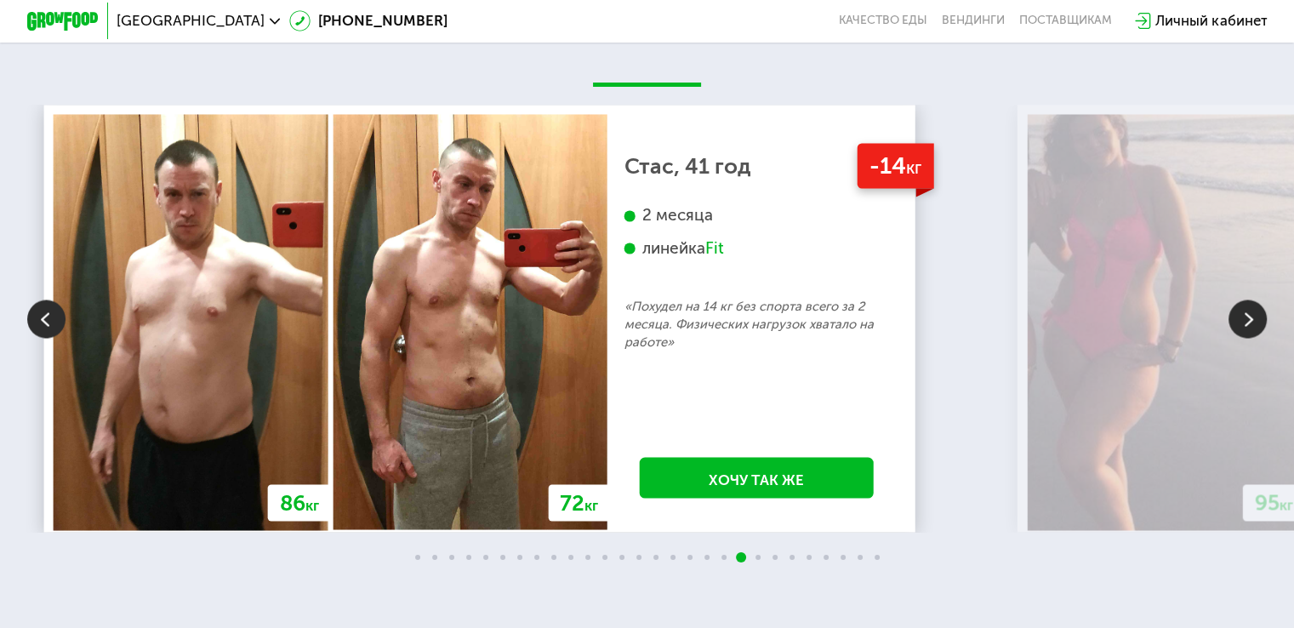
click at [1241, 333] on img at bounding box center [1248, 318] width 38 height 38
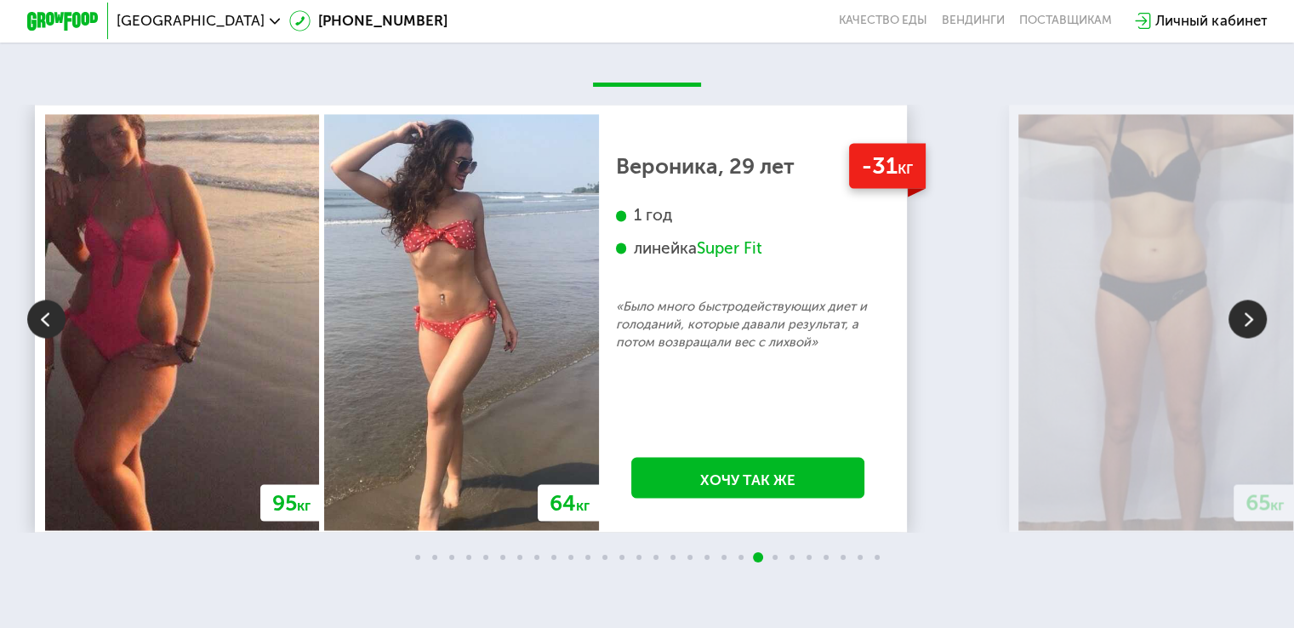
click at [1241, 333] on img at bounding box center [1248, 318] width 38 height 38
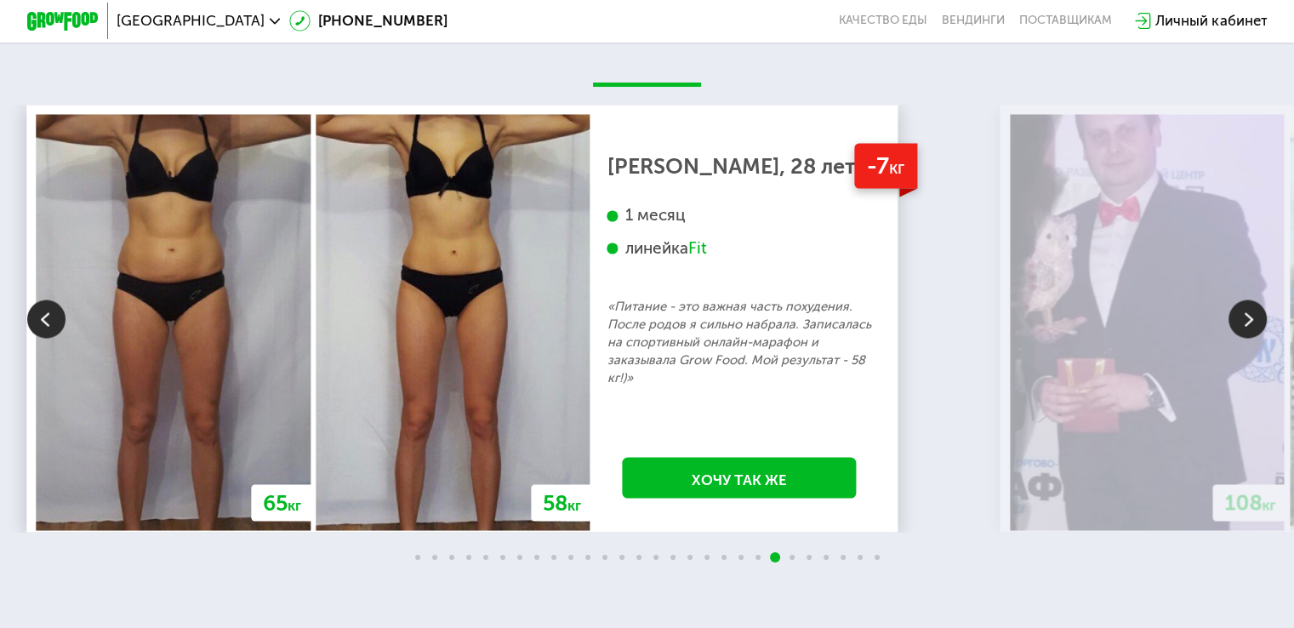
click at [1241, 333] on img at bounding box center [1248, 318] width 38 height 38
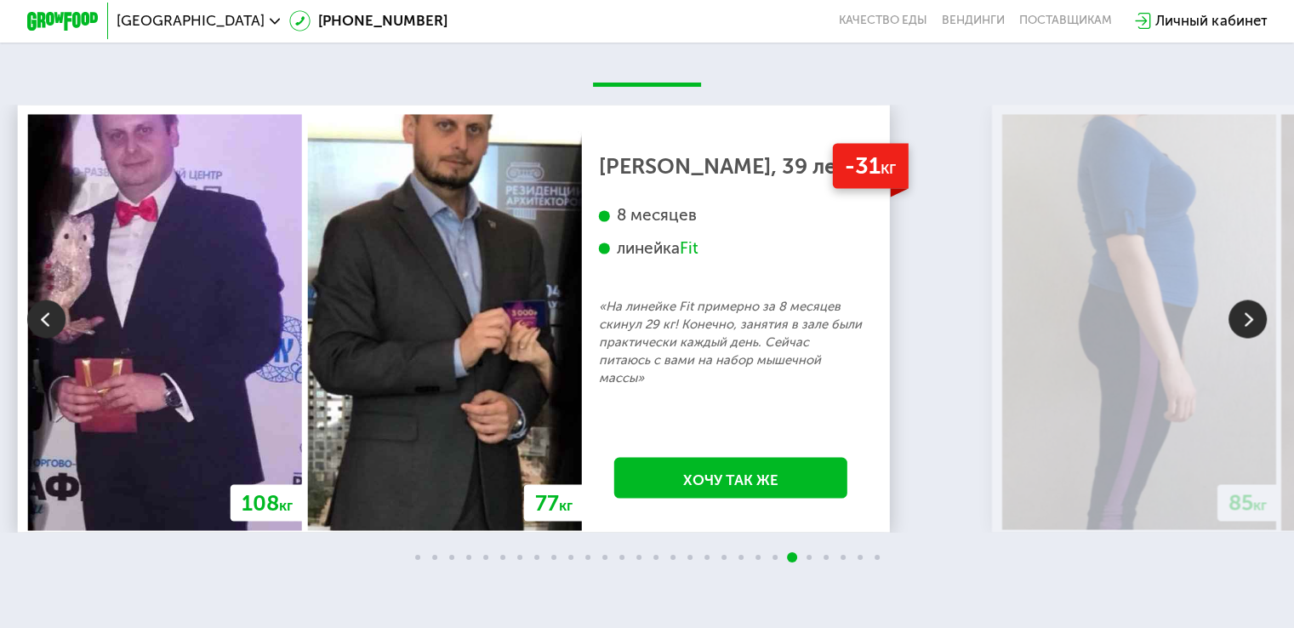
click at [1241, 333] on img at bounding box center [1248, 318] width 38 height 38
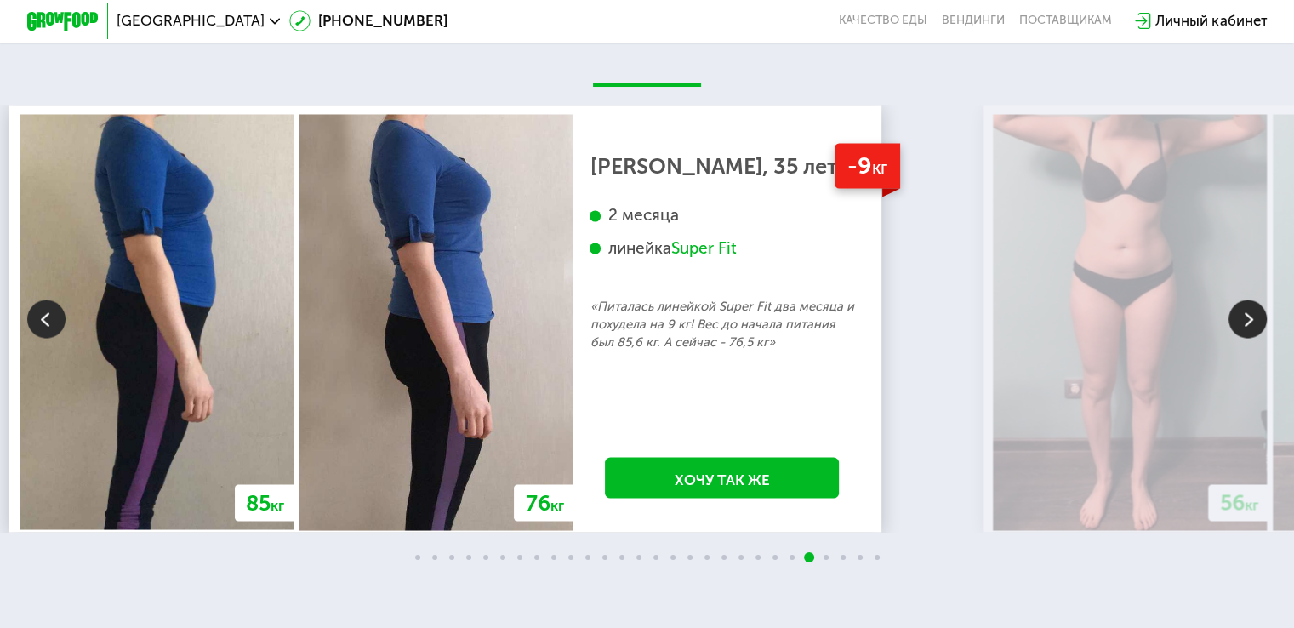
click at [1241, 333] on img at bounding box center [1248, 318] width 38 height 38
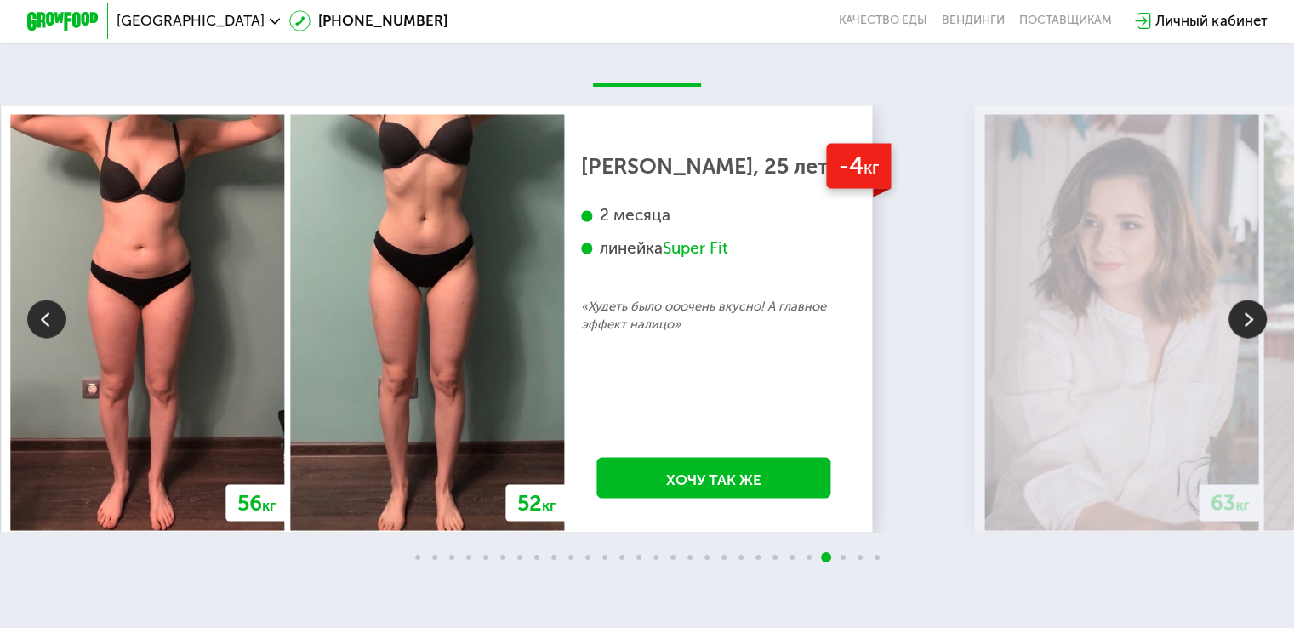
click at [1241, 333] on img at bounding box center [1248, 318] width 38 height 38
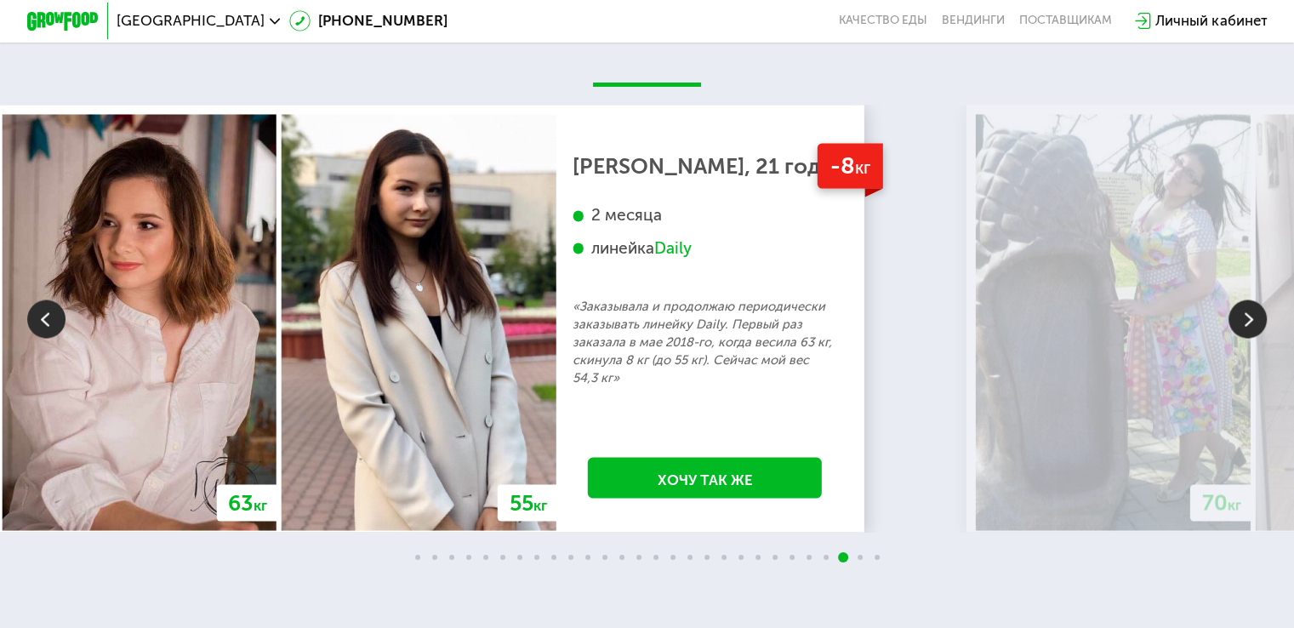
click at [1241, 333] on img at bounding box center [1248, 318] width 38 height 38
